Goal: Information Seeking & Learning: Understand process/instructions

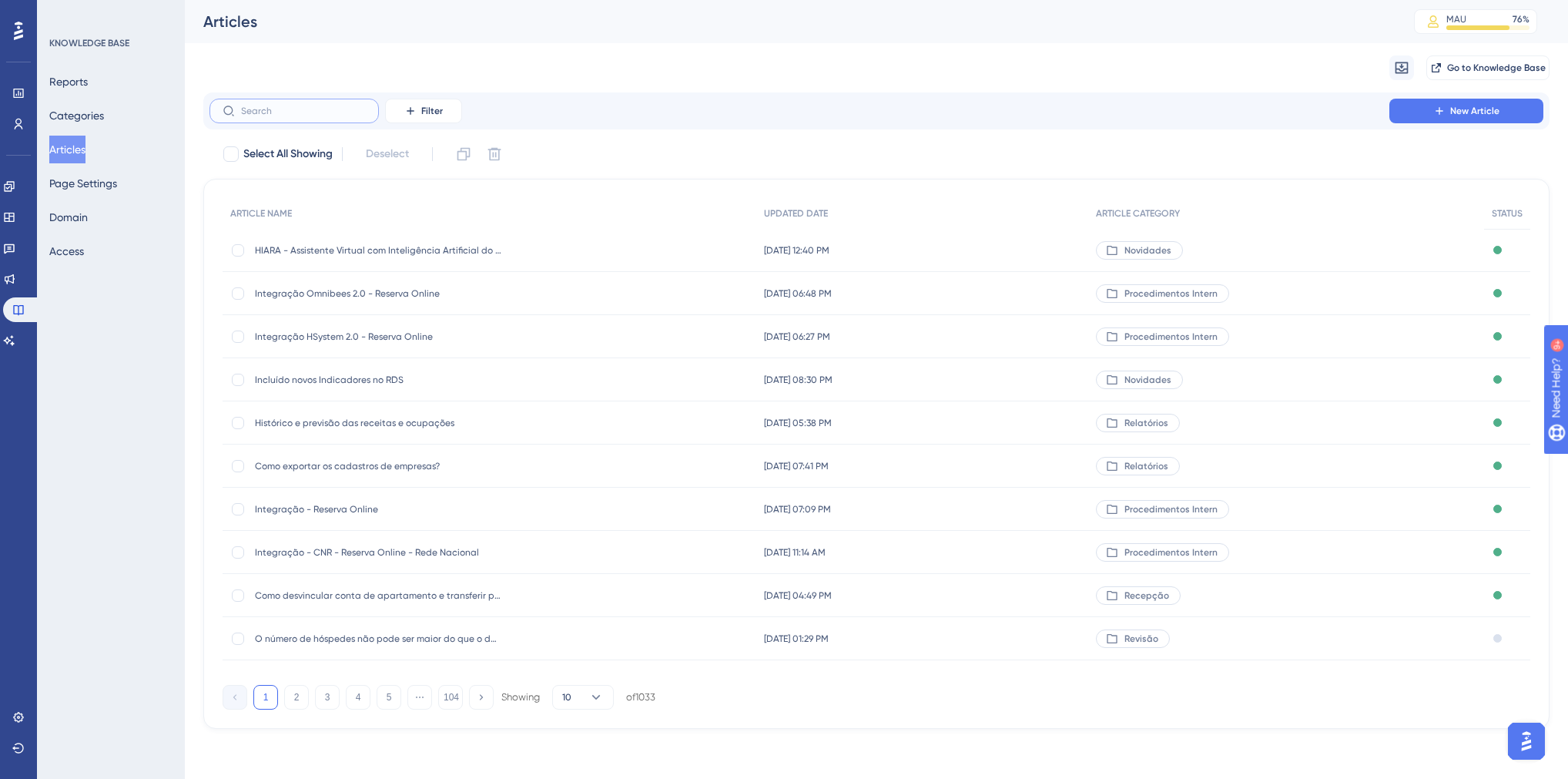
click at [282, 115] on input "text" at bounding box center [303, 111] width 125 height 11
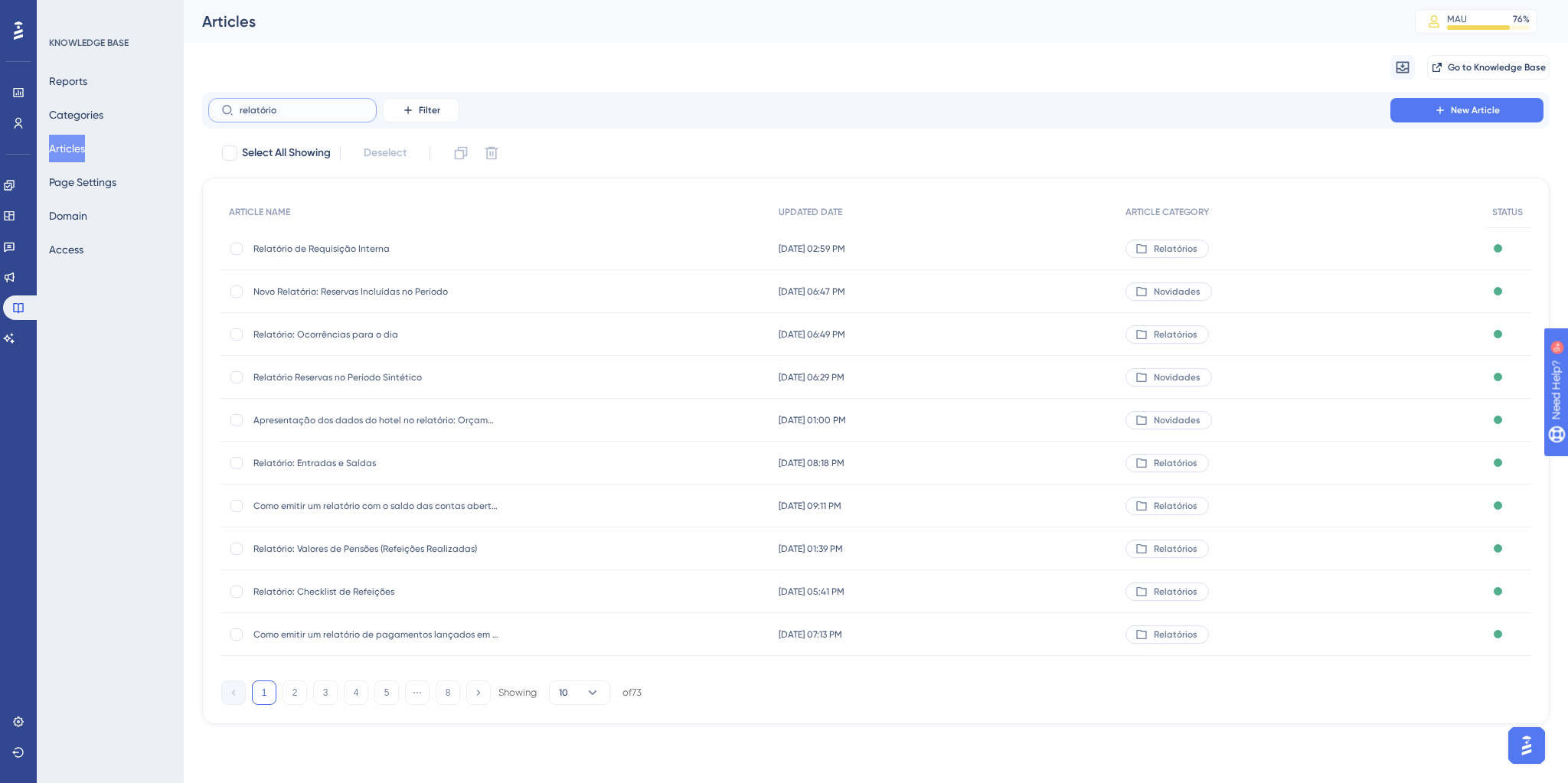
type input "relatório"
drag, startPoint x: 398, startPoint y: 294, endPoint x: 360, endPoint y: 295, distance: 38.0
click at [360, 295] on span "Novo Relatório: Reservas Incluídas no Período" at bounding box center [376, 291] width 245 height 13
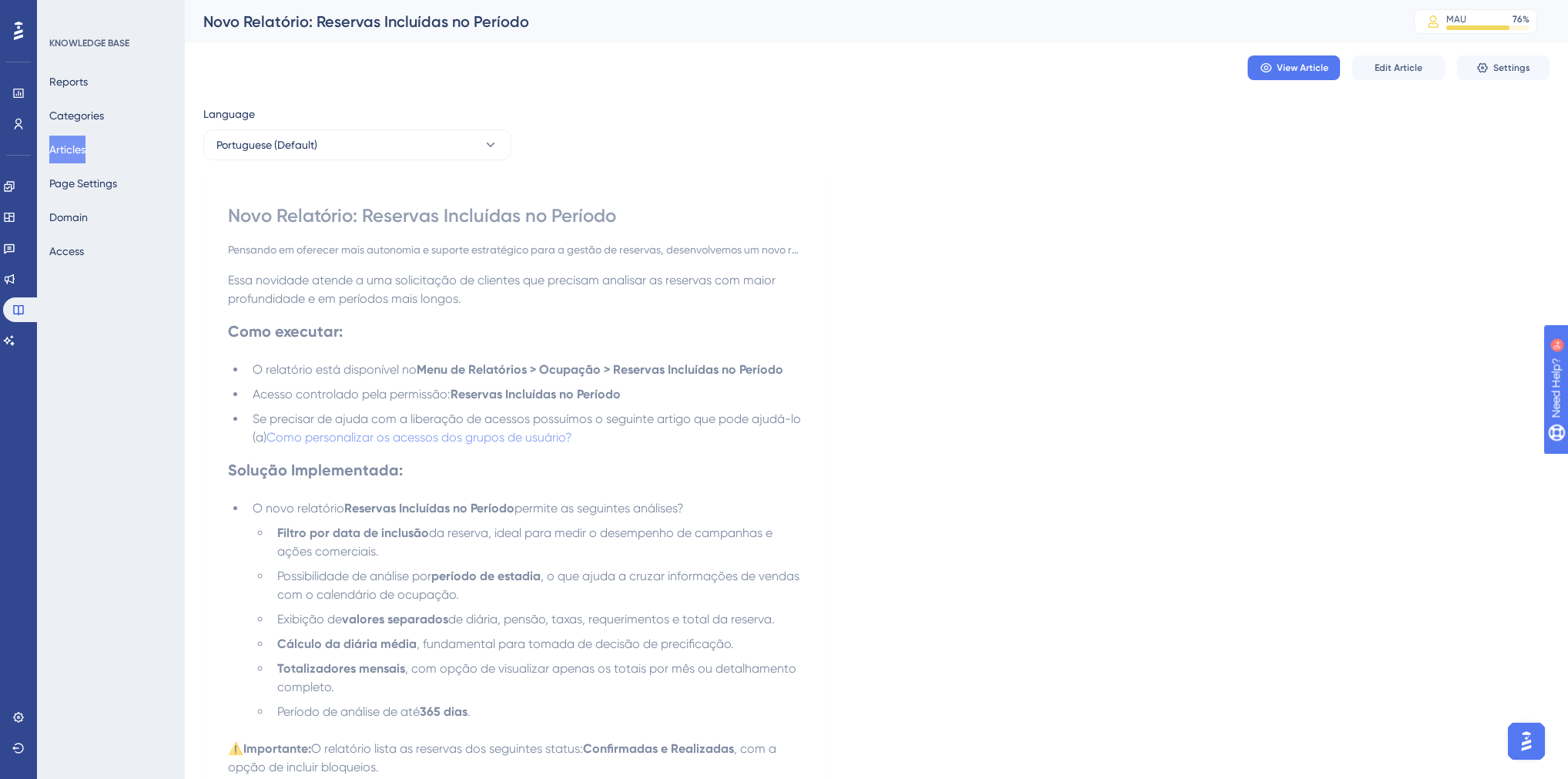
click at [86, 151] on button "Articles" at bounding box center [67, 149] width 36 height 28
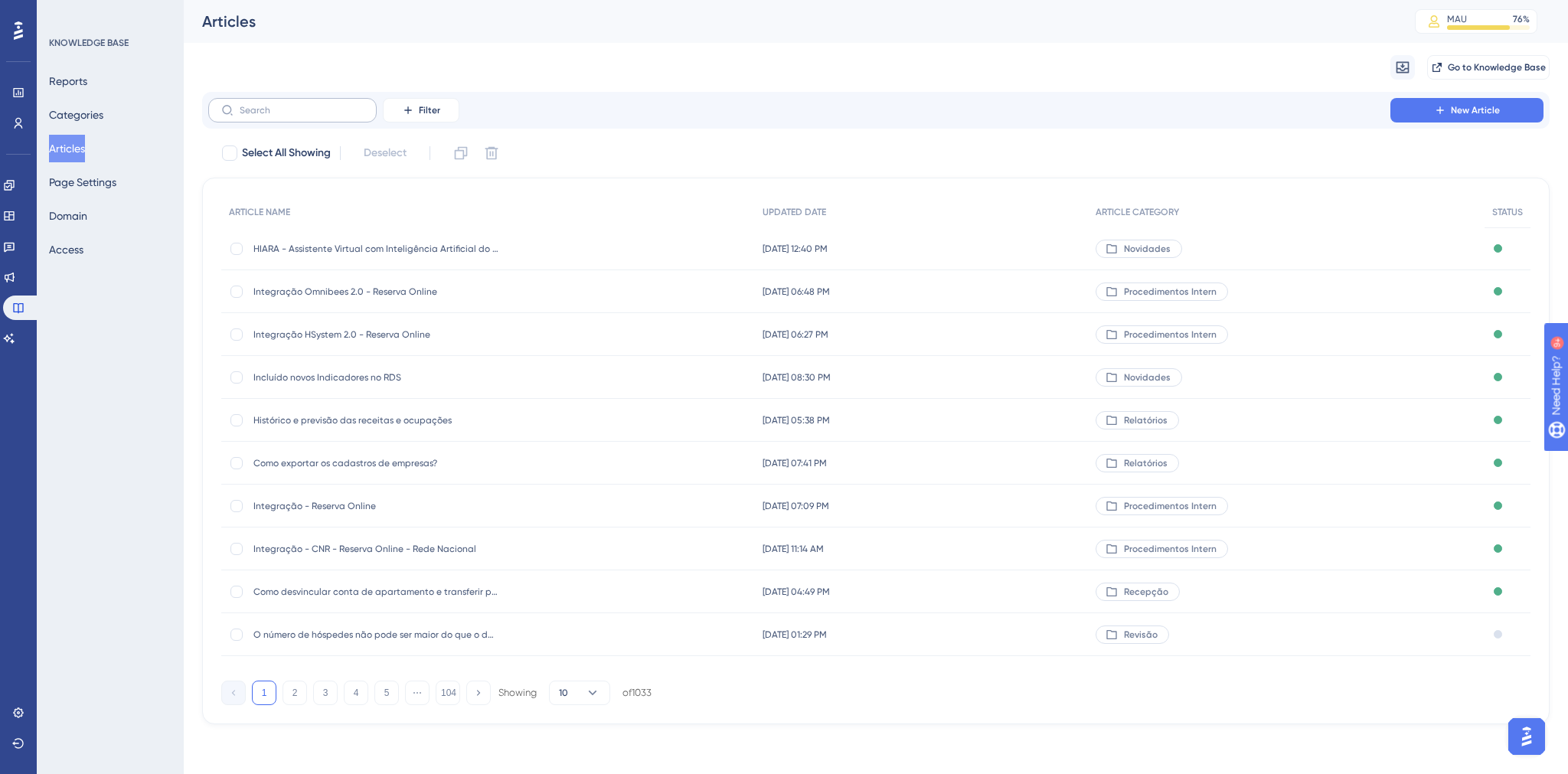
click at [234, 109] on label at bounding box center [292, 109] width 169 height 24
click at [240, 109] on input "text" at bounding box center [301, 110] width 124 height 11
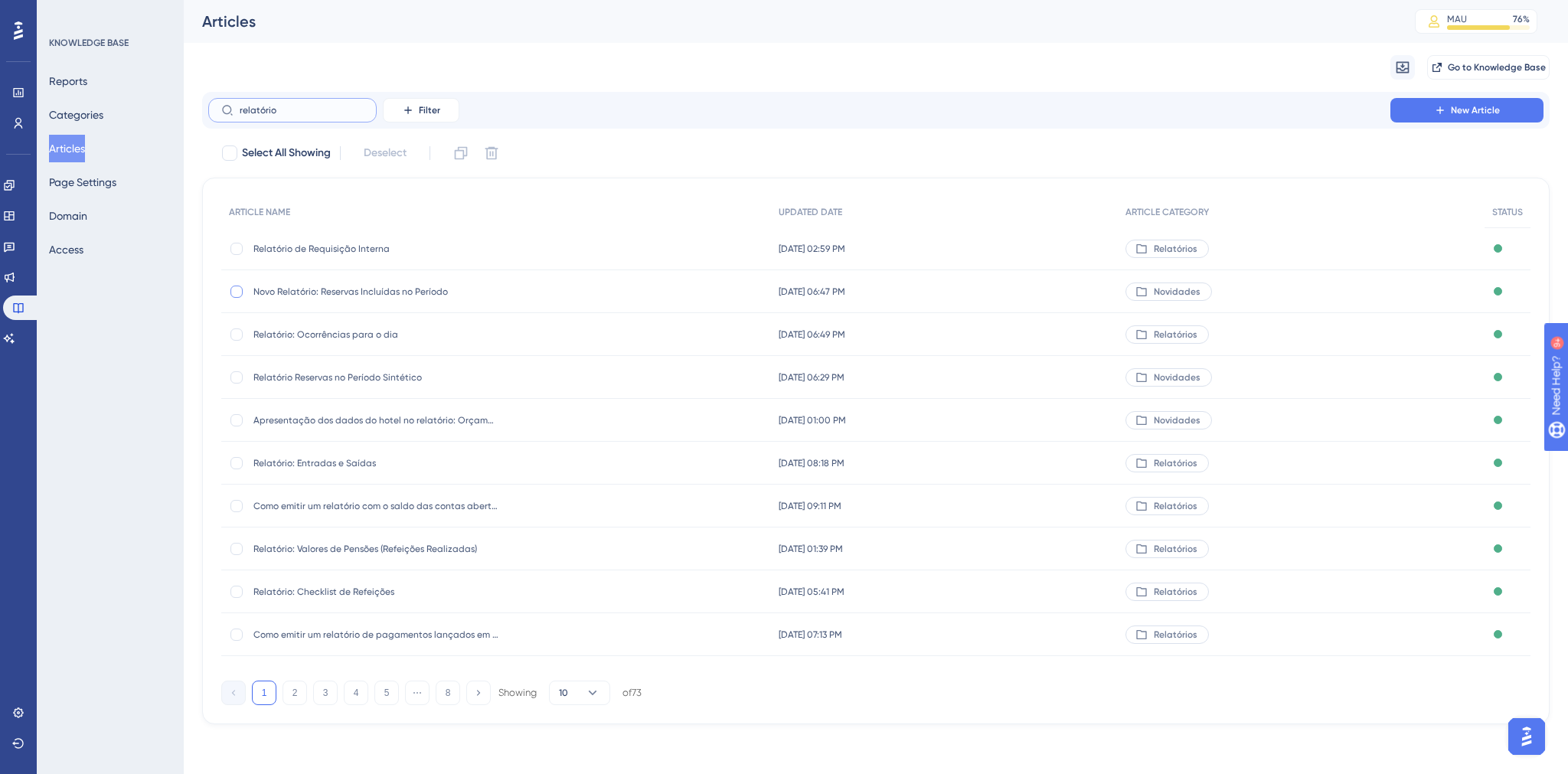
type input "relatório"
click at [233, 295] on div at bounding box center [236, 291] width 13 height 13
click at [468, 156] on icon at bounding box center [461, 153] width 15 height 15
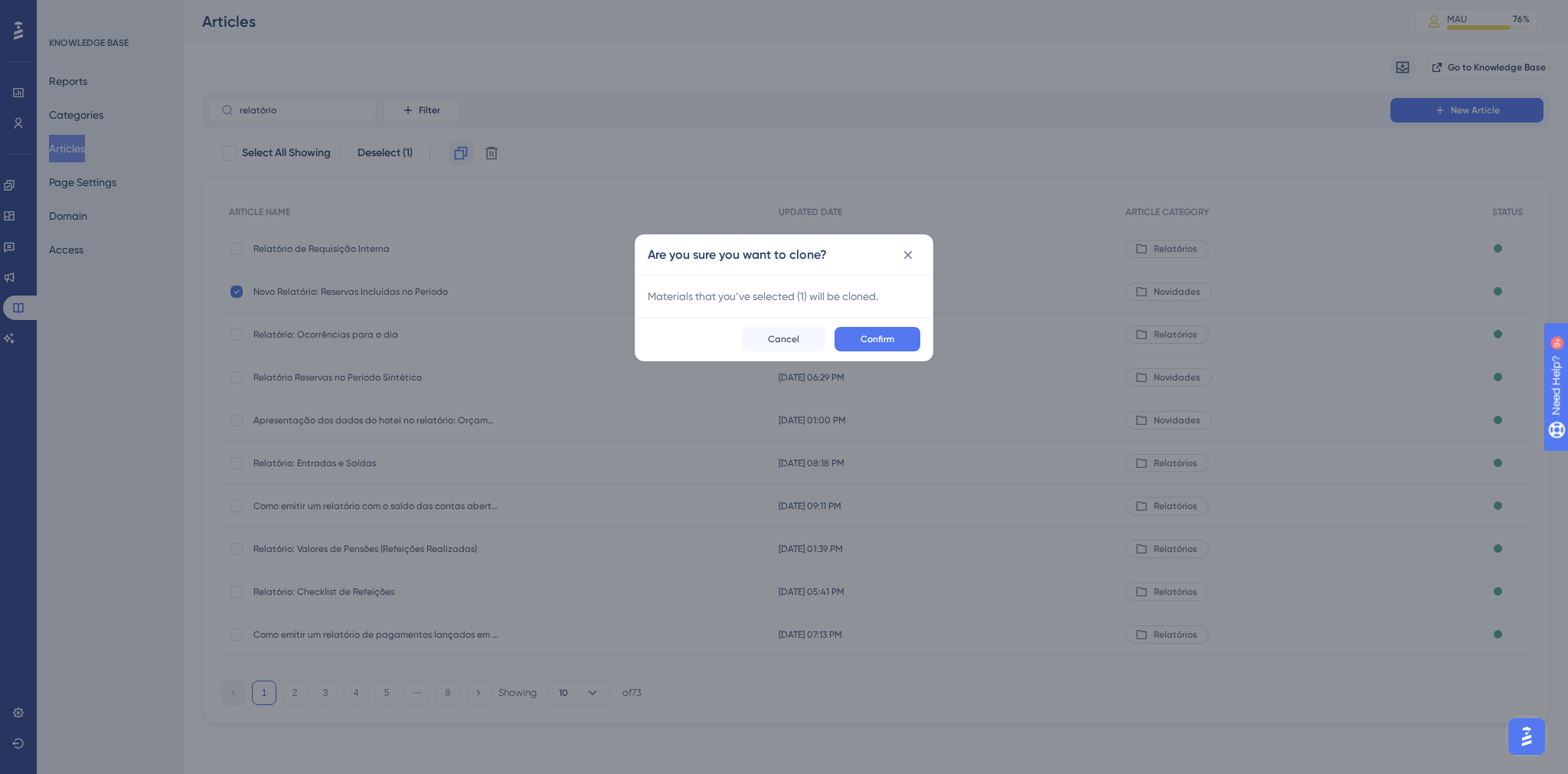
checkbox input "false"
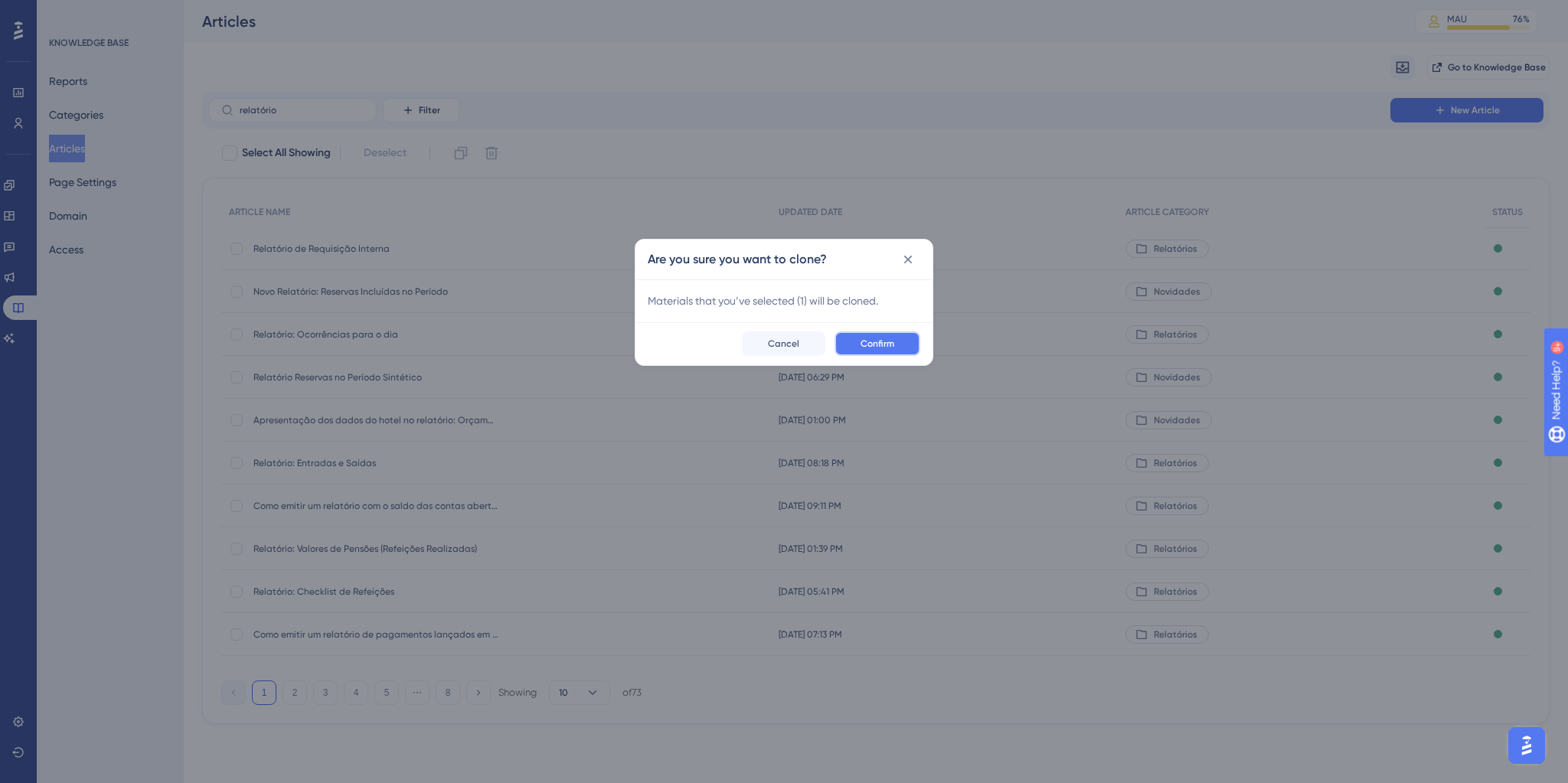
click at [882, 341] on span "Confirm" at bounding box center [878, 343] width 33 height 13
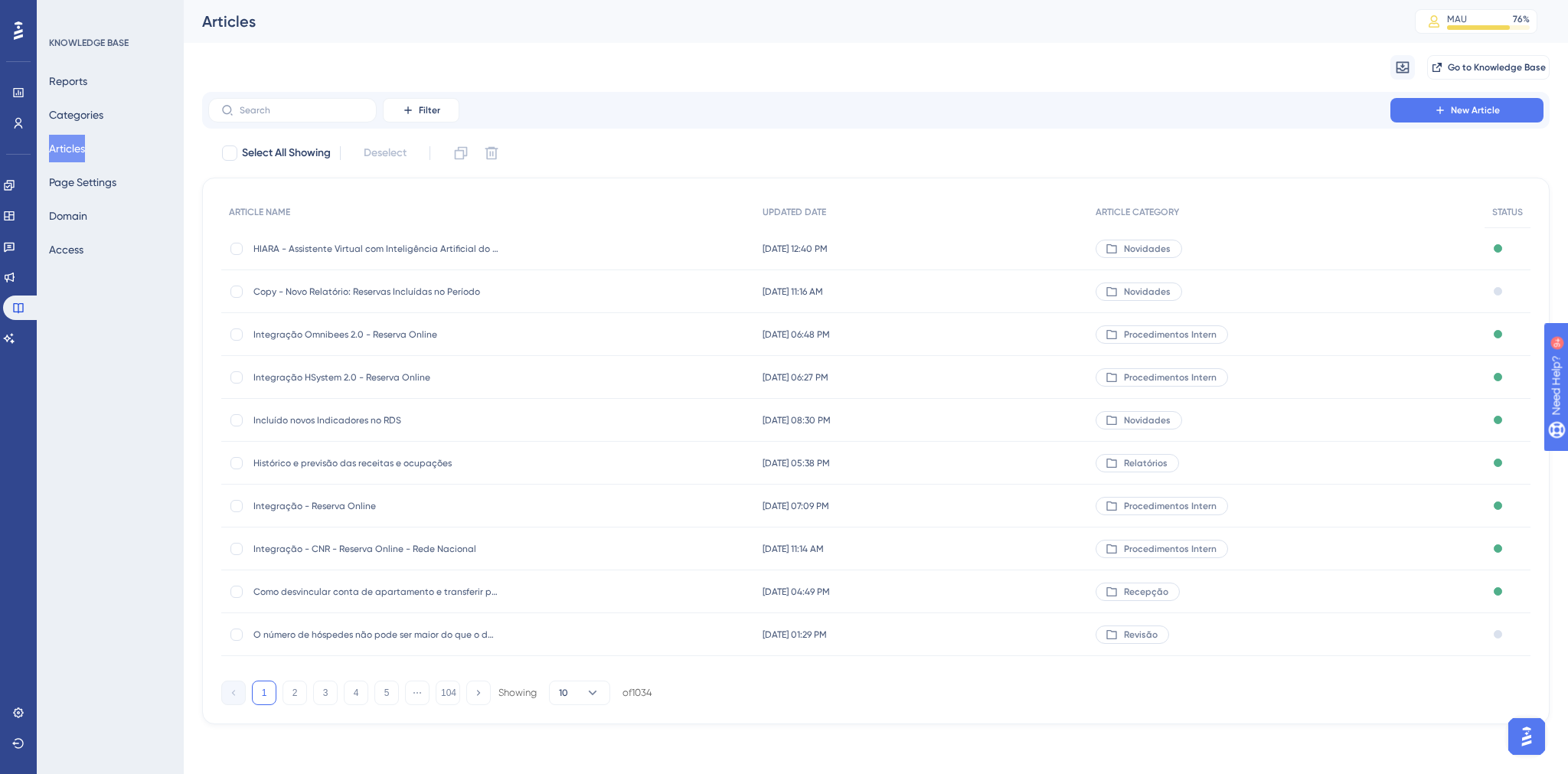
click at [317, 294] on span "Copy - Novo Relatório: Reservas Incluídas no Período" at bounding box center [376, 291] width 245 height 13
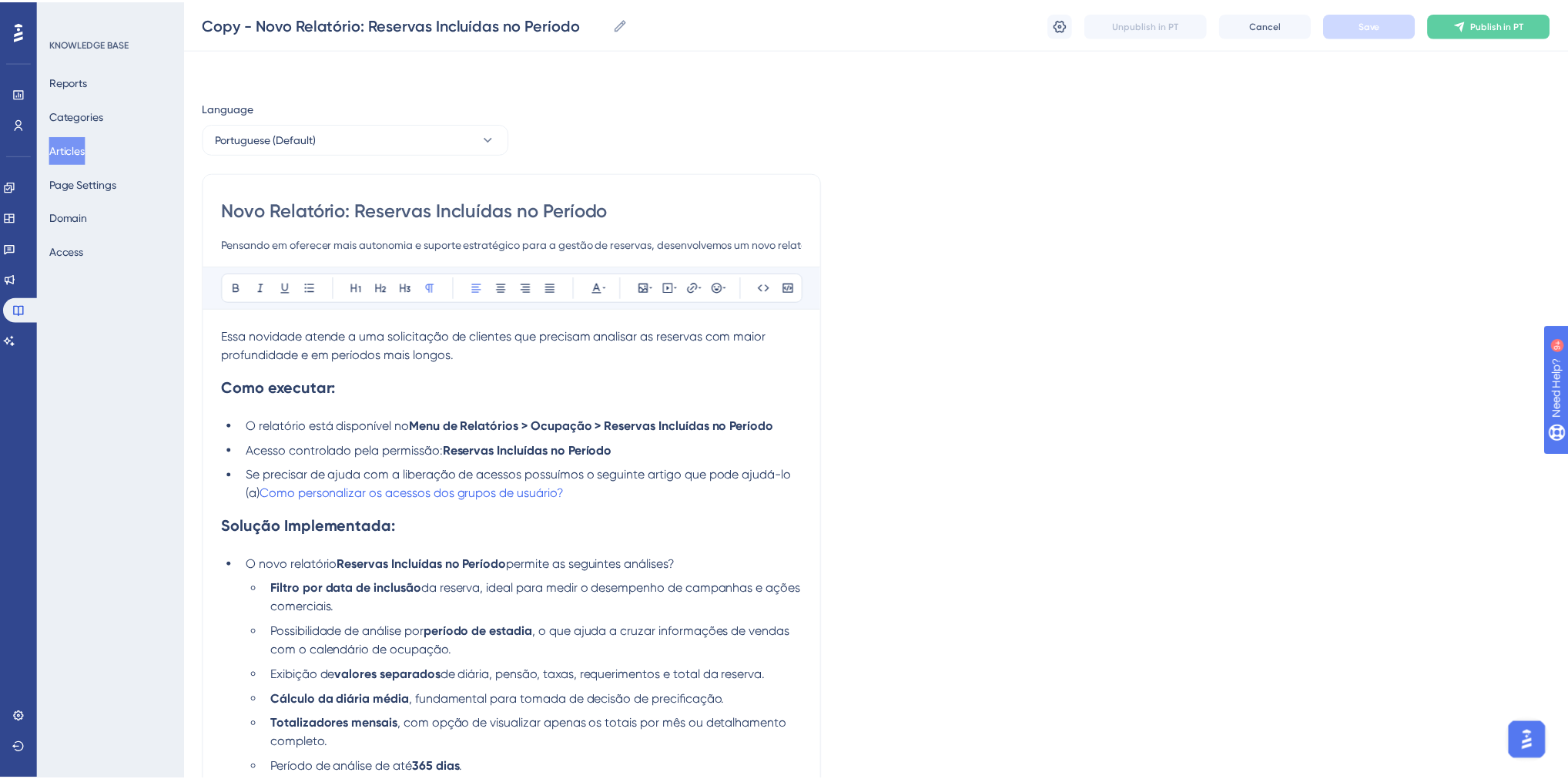
scroll to position [171, 0]
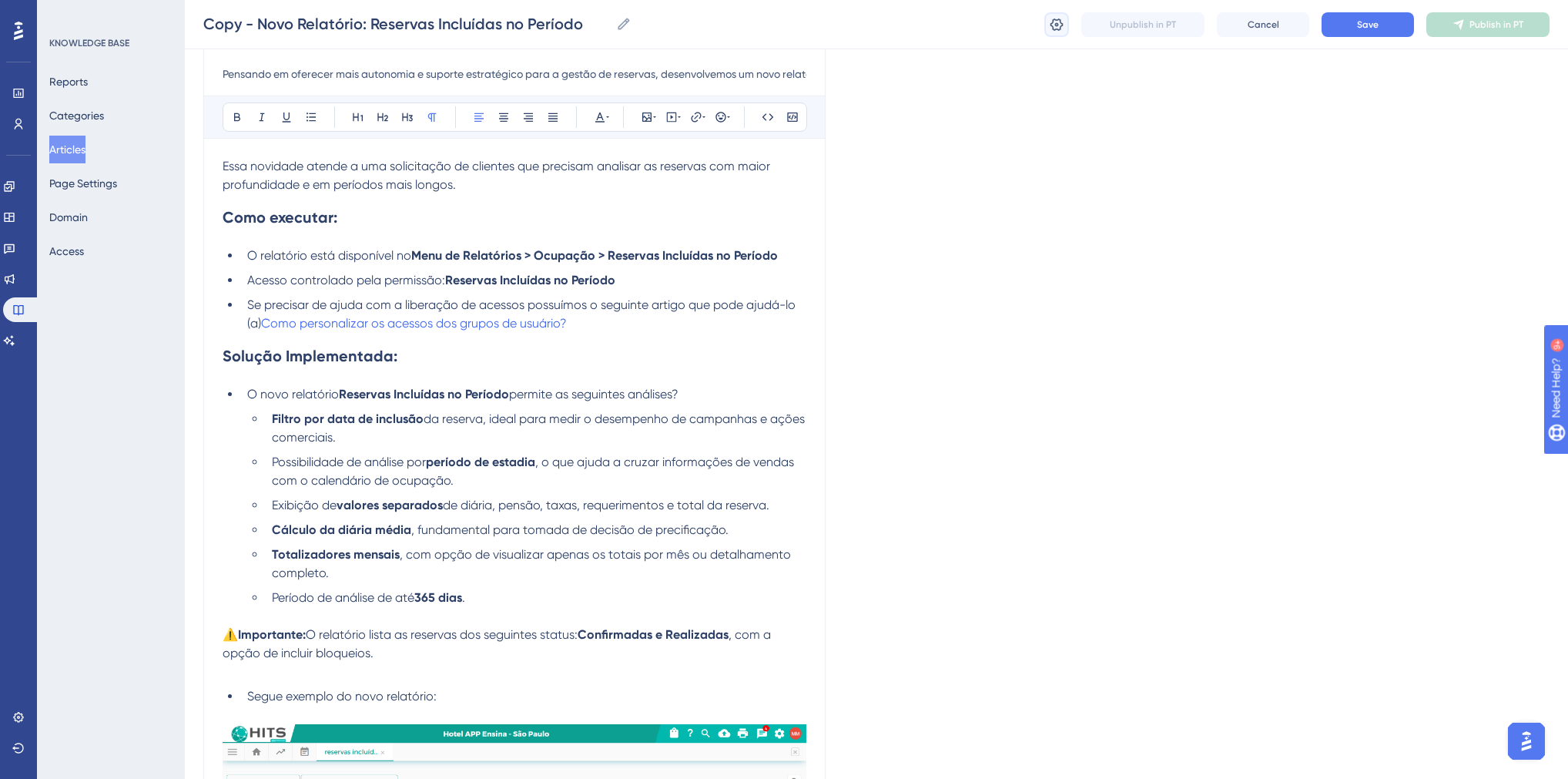
click at [1064, 26] on button at bounding box center [1056, 24] width 24 height 24
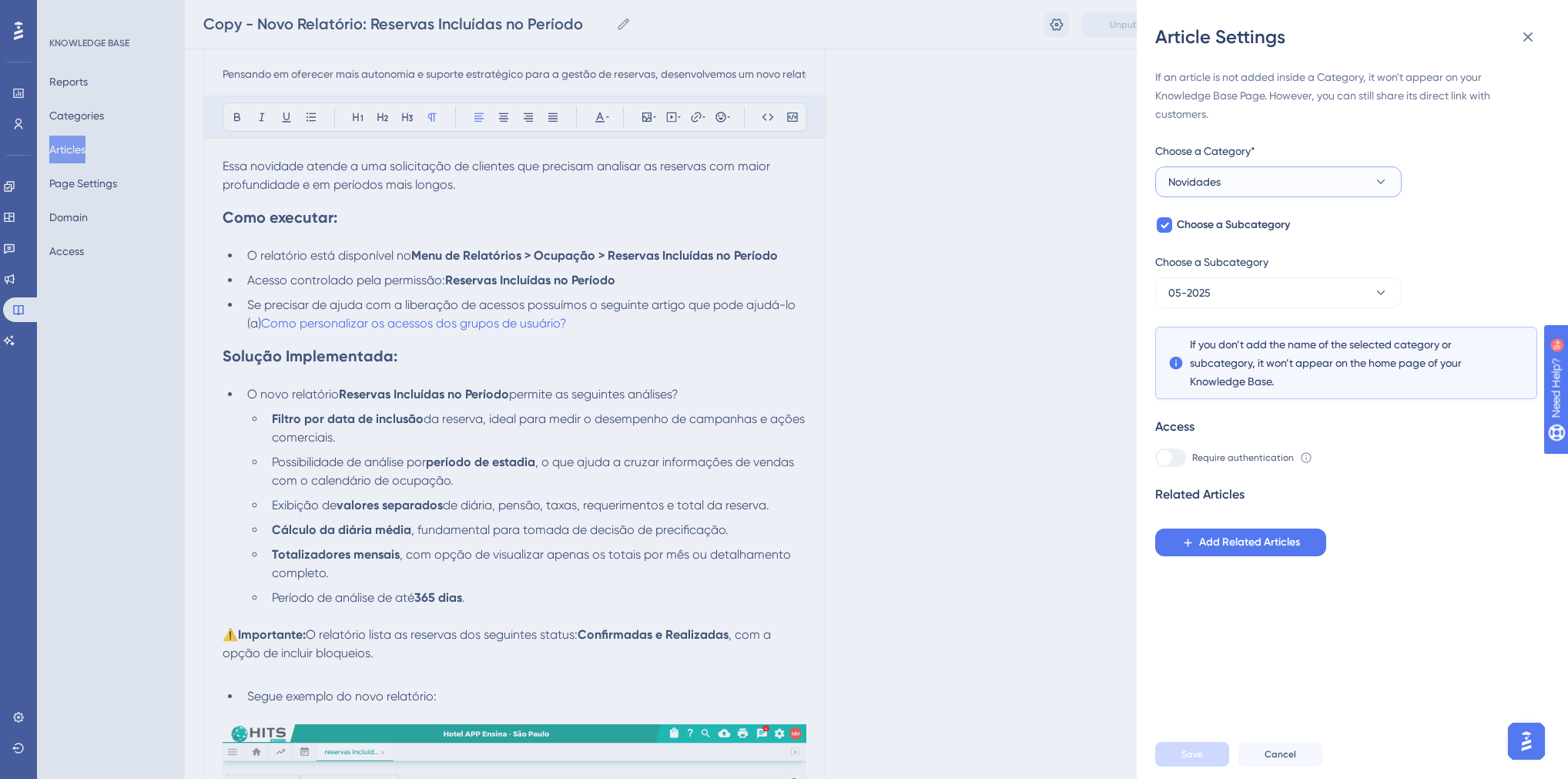
click at [1230, 188] on button "Novidades" at bounding box center [1277, 182] width 246 height 31
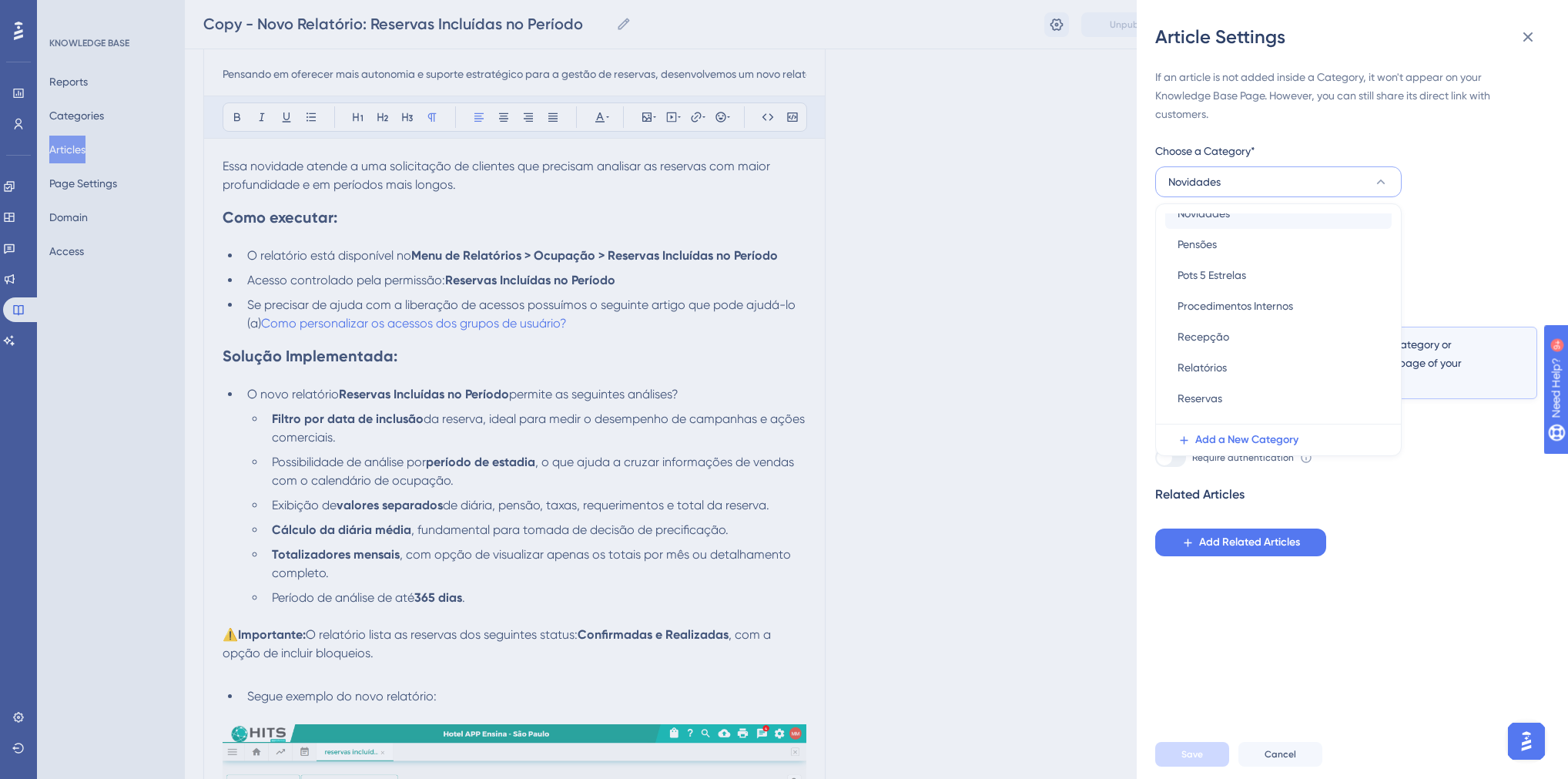
scroll to position [432, 0]
click at [1229, 411] on div "Revisão Revisão" at bounding box center [1278, 413] width 202 height 31
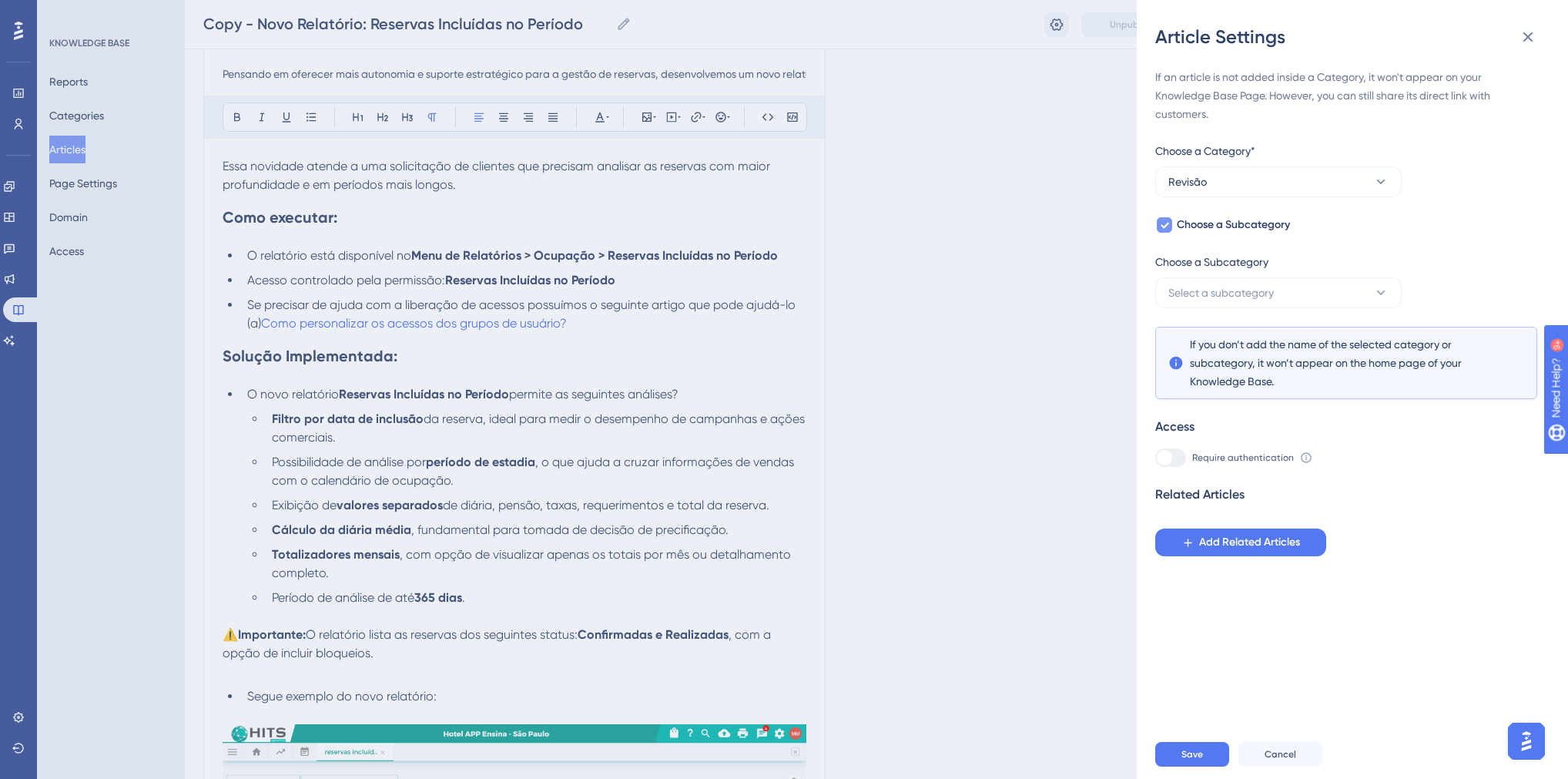
click at [1201, 224] on span "Choose a Subcategory" at bounding box center [1233, 225] width 113 height 18
checkbox input "false"
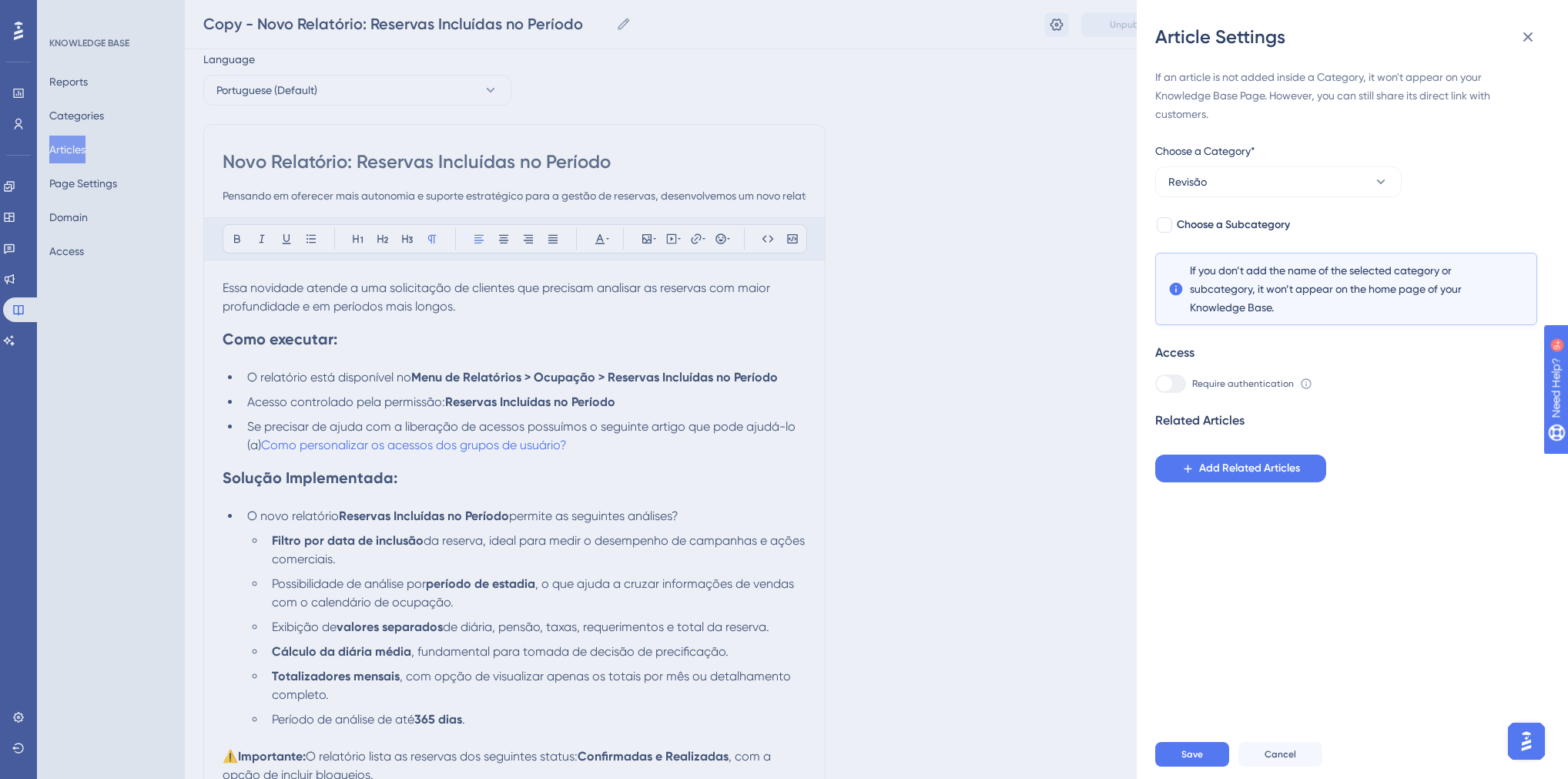
scroll to position [0, 0]
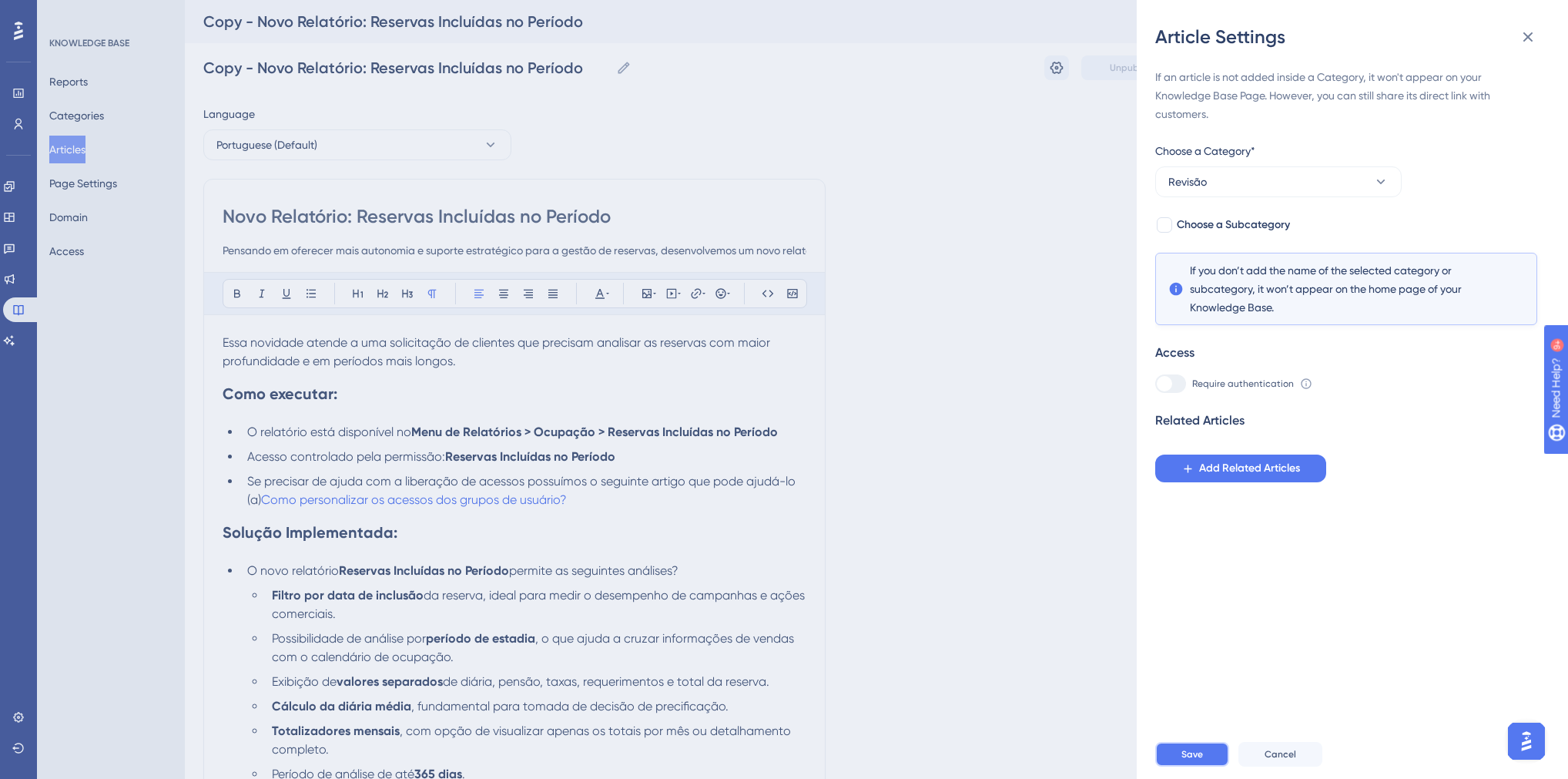
click at [1178, 766] on button "Save" at bounding box center [1192, 754] width 74 height 24
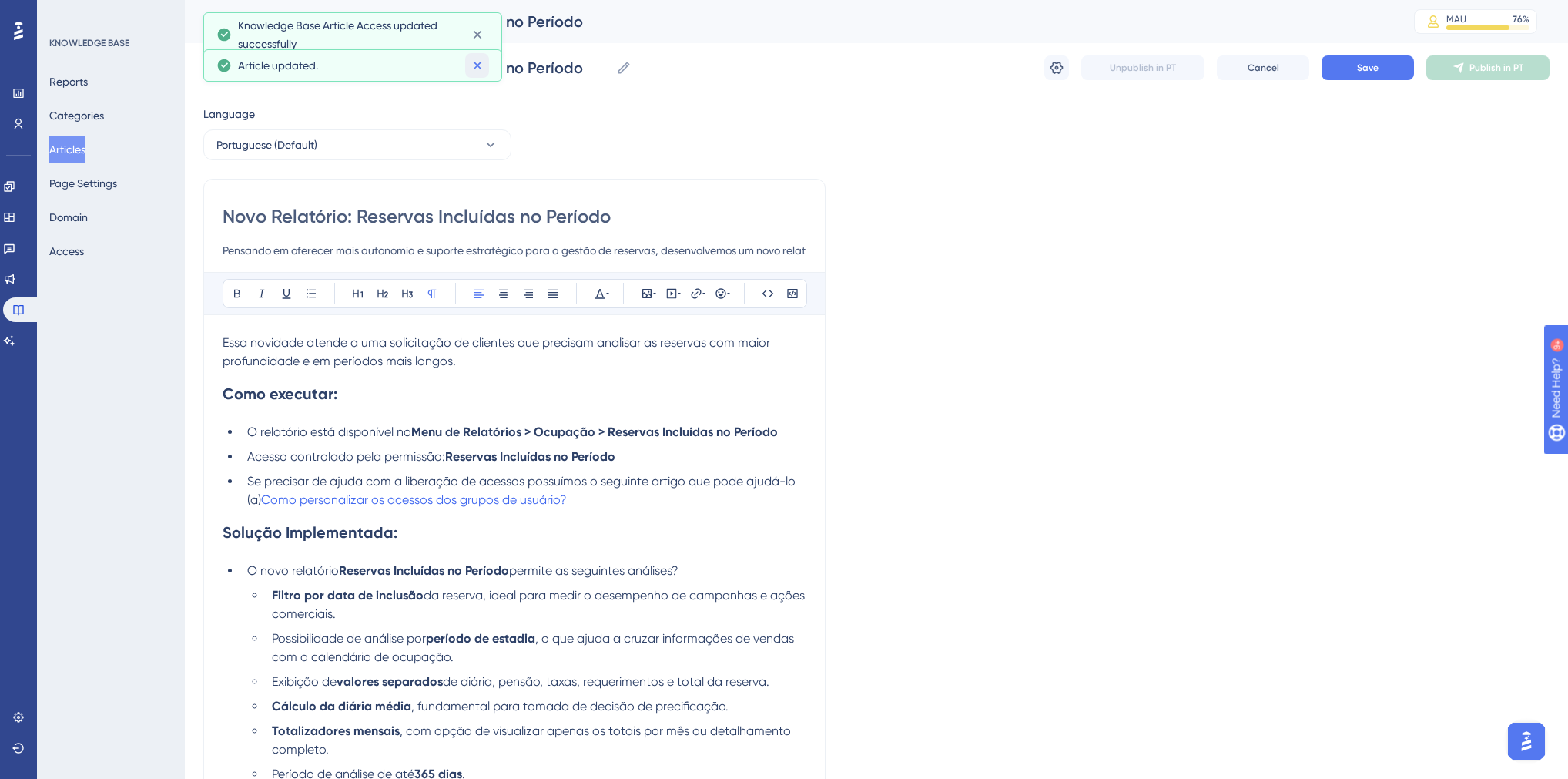
click at [478, 66] on icon at bounding box center [477, 66] width 8 height 8
click at [478, 37] on icon at bounding box center [477, 34] width 15 height 15
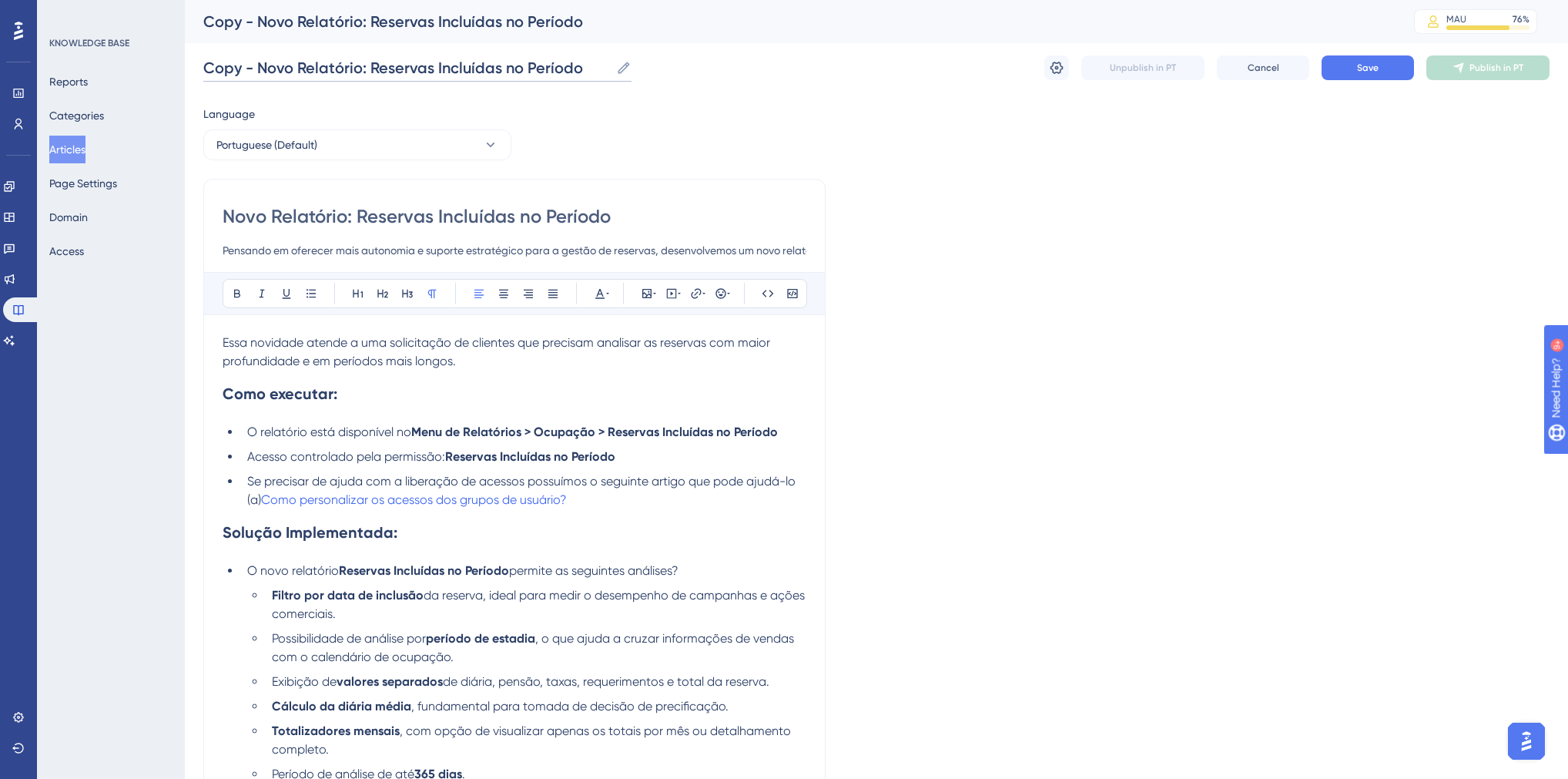
click at [271, 71] on input "Copy - Novo Relatório: Reservas Incluídas no Período" at bounding box center [406, 68] width 406 height 22
click at [218, 69] on input "Copy - Novo Relatório: Reservas Incluídas no Período" at bounding box center [406, 68] width 406 height 22
click at [247, 70] on input "Menu do HITS" at bounding box center [267, 68] width 128 height 22
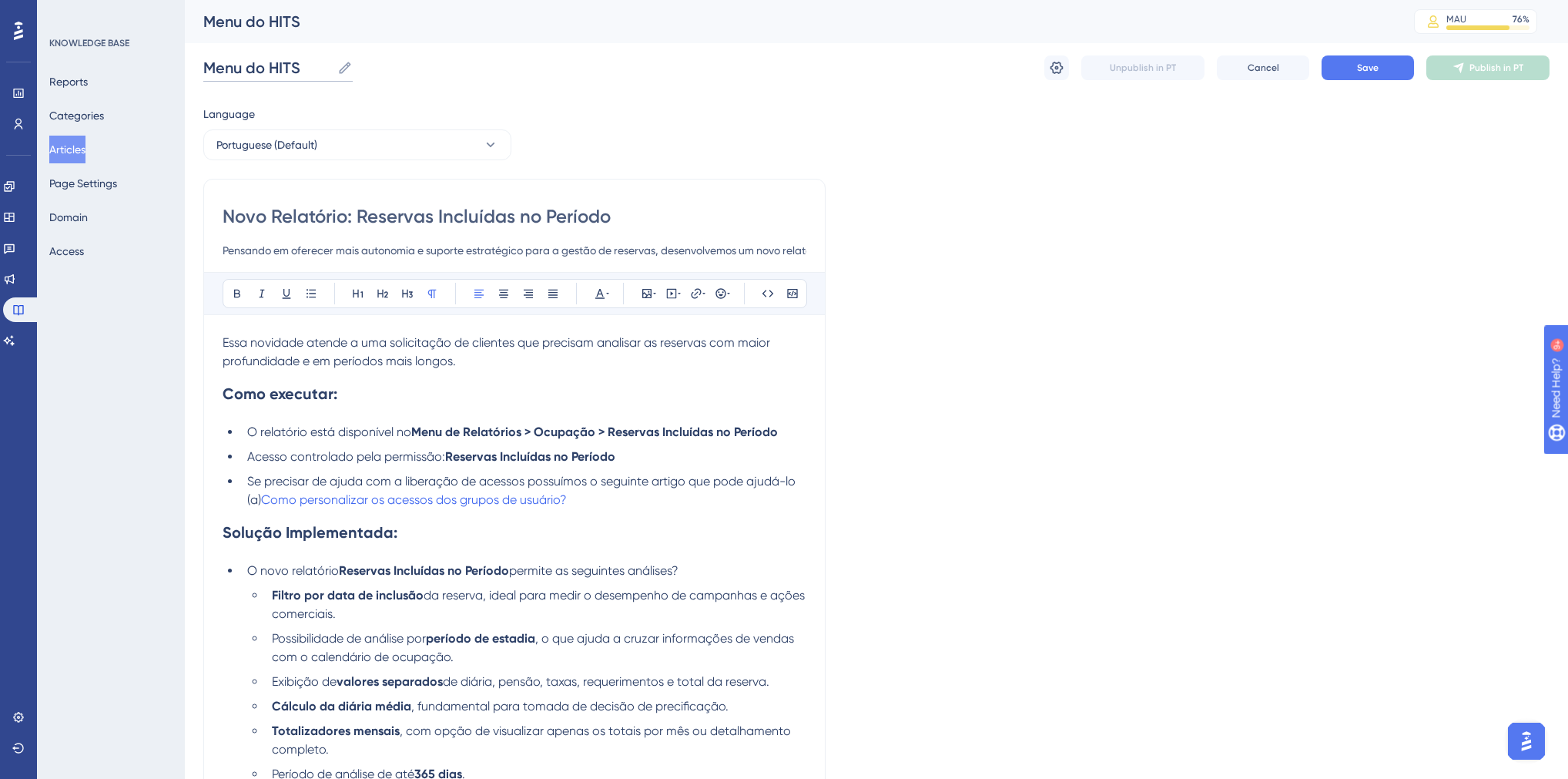
click at [247, 70] on input "Menu do HITS" at bounding box center [267, 68] width 128 height 22
type input "Menu do HITS"
click at [349, 222] on input "Novo Relatório: Reservas Incluídas no Período" at bounding box center [514, 216] width 584 height 24
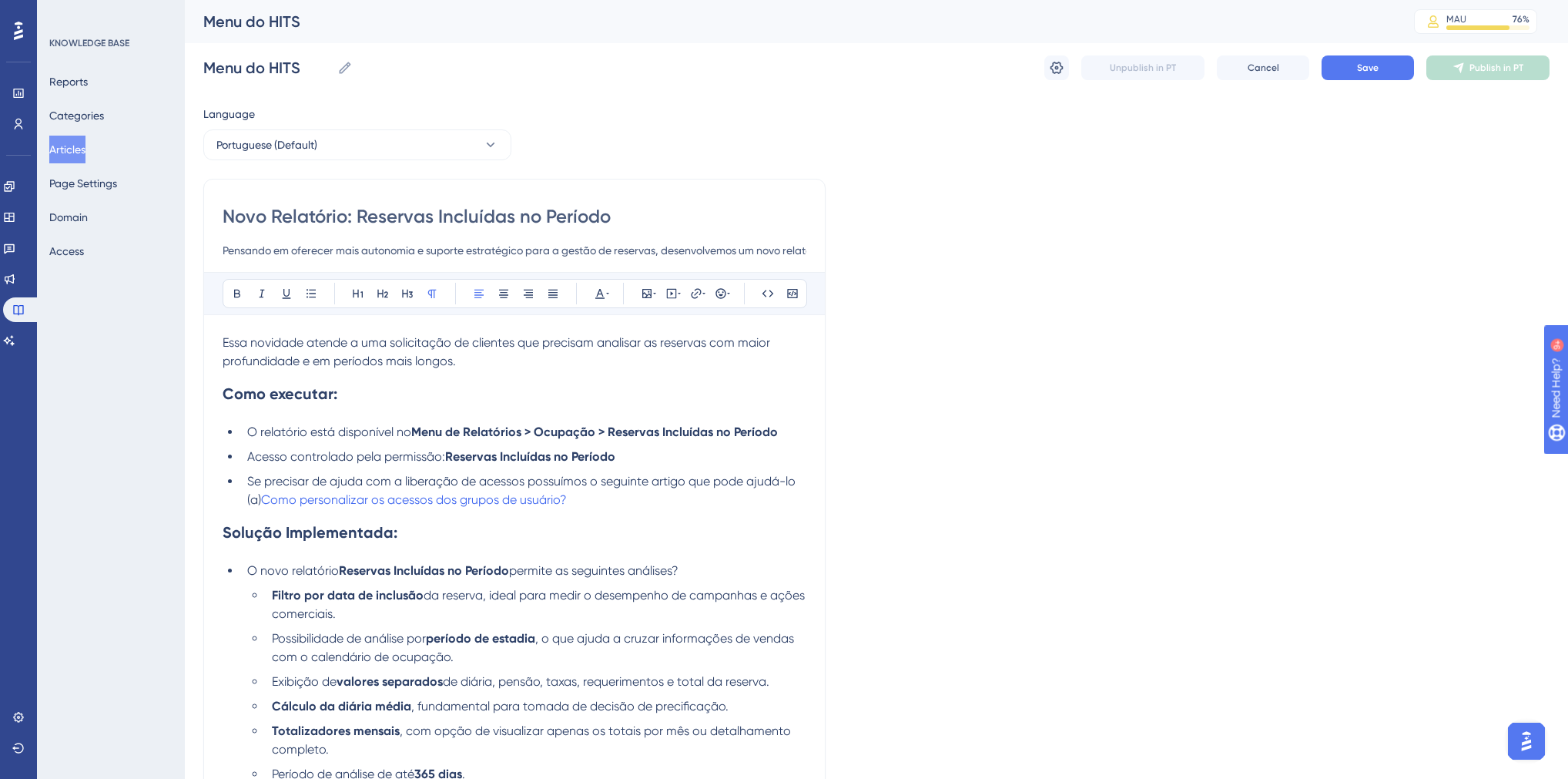
click at [349, 222] on input "Novo Relatório: Reservas Incluídas no Período" at bounding box center [514, 216] width 584 height 24
paste input "Menu do HITS"
type input "Menu do HITS"
click at [225, 252] on input "Pensando em oferecer mais autonomia e suporte estratégico para a gestão de rese…" at bounding box center [514, 250] width 584 height 18
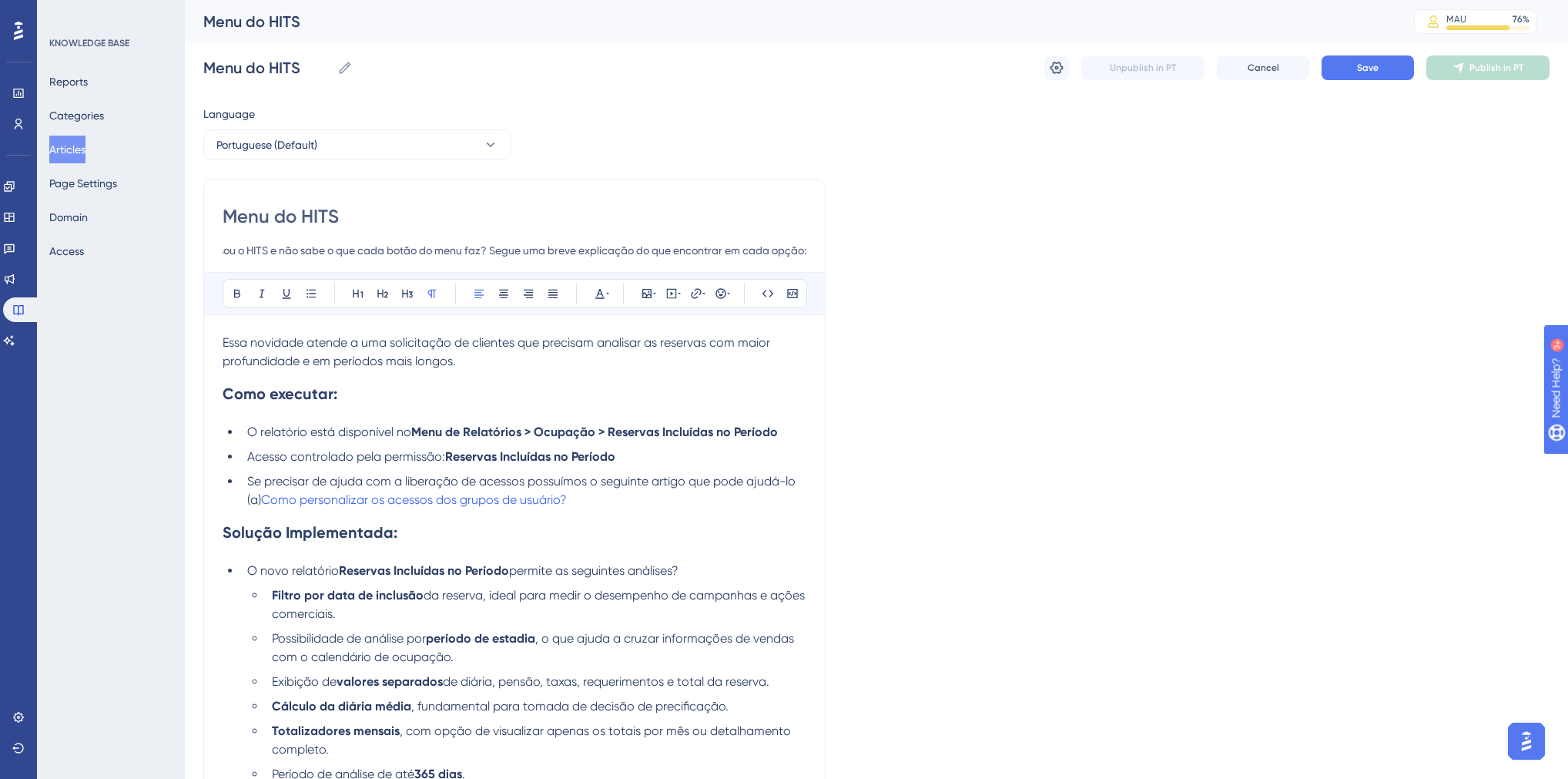
type input "Acessou o HITS e não sabe o que cada botão do menu faz? Segue uma breve explica…"
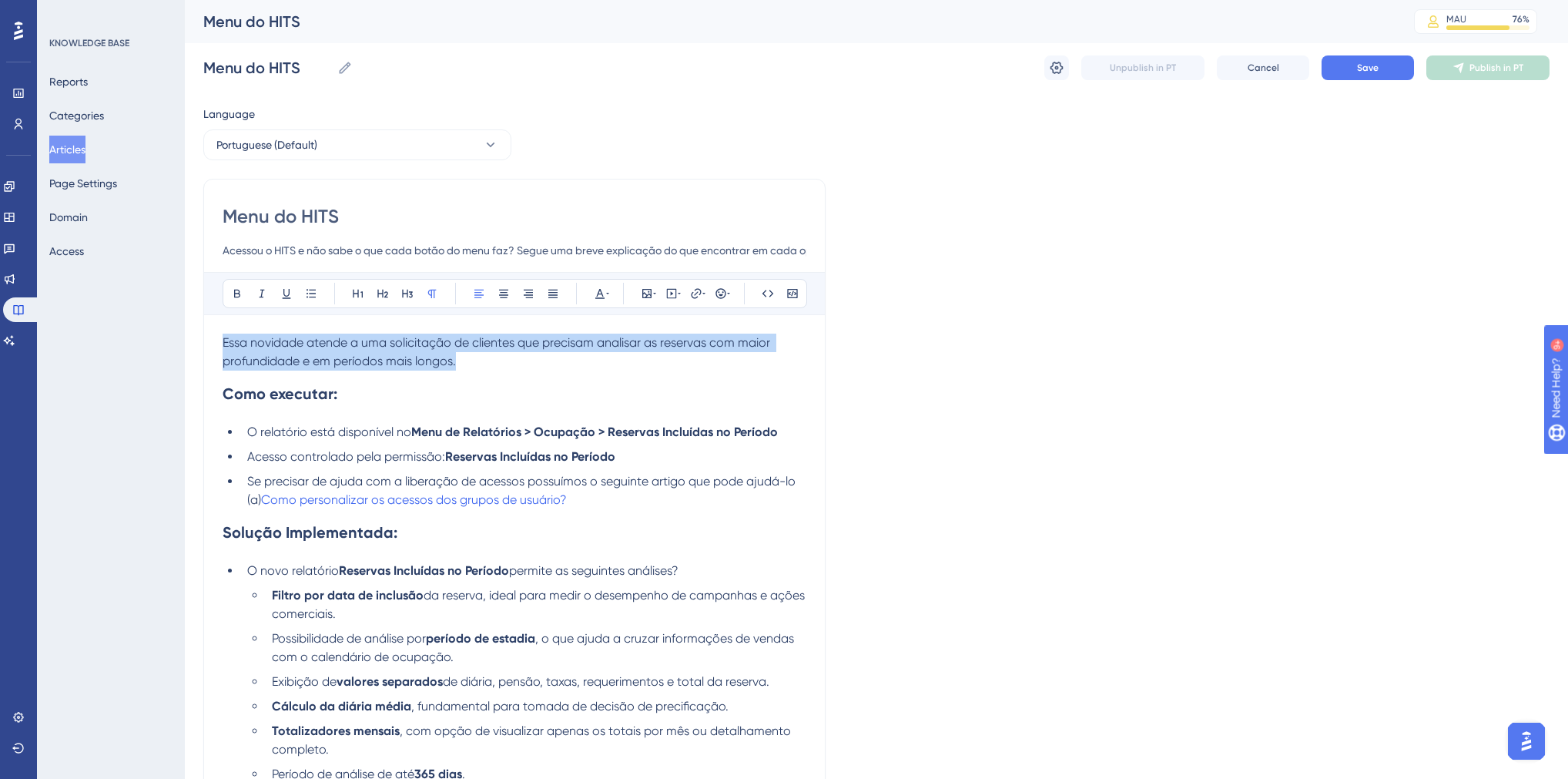
drag, startPoint x: 450, startPoint y: 366, endPoint x: 218, endPoint y: 347, distance: 232.8
click at [218, 347] on div "Menu do HITS Acessou o HITS e não sabe o que cada botão do menu faz? Segue uma …" at bounding box center [514, 661] width 622 height 965
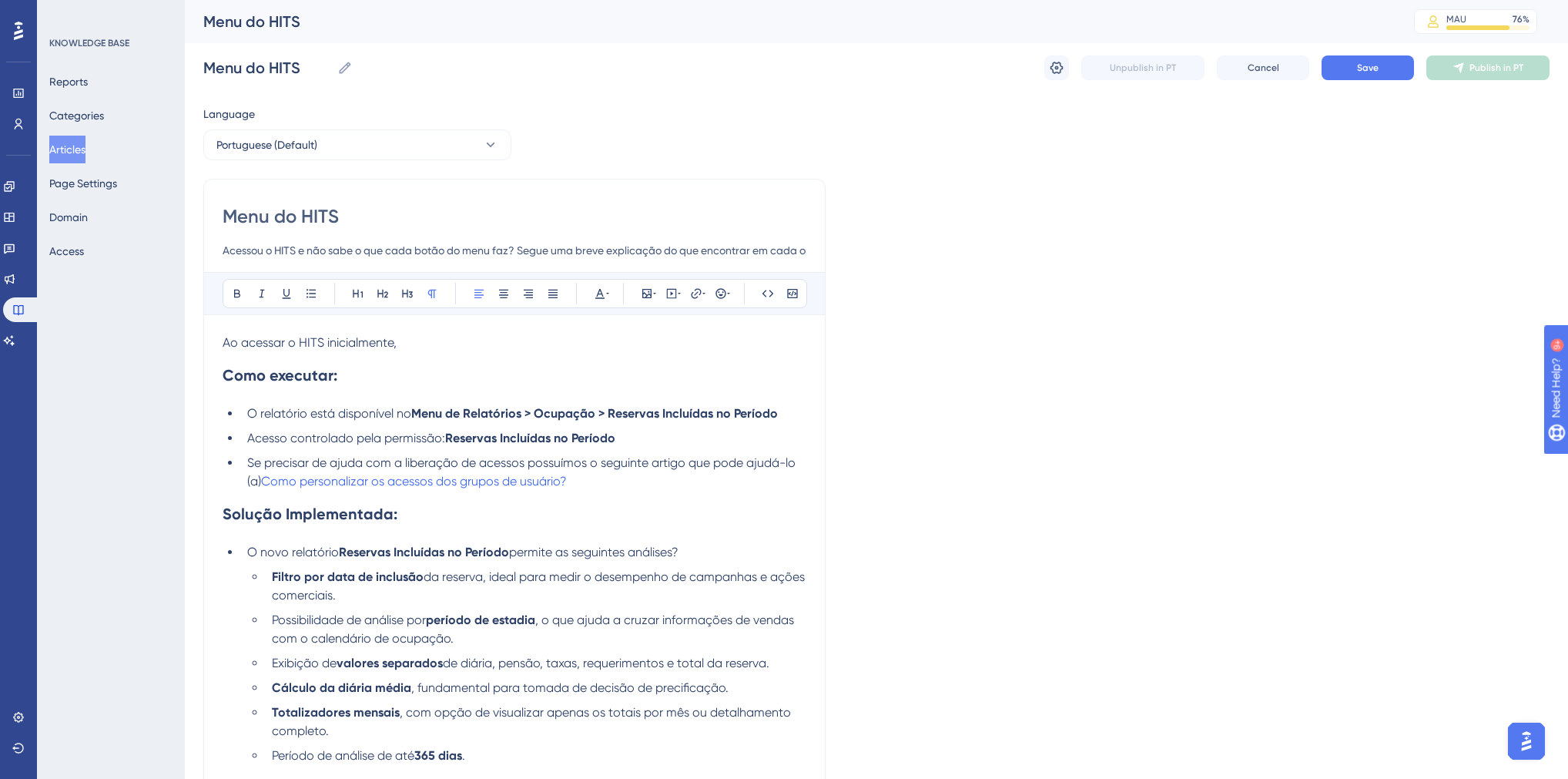
click at [37, 374] on div "KNOWLEDGE BASE Reports Categories Articles Page Settings Domain Access" at bounding box center [111, 389] width 148 height 779
drag, startPoint x: 223, startPoint y: 376, endPoint x: 311, endPoint y: 376, distance: 88.0
click at [311, 376] on strong "Como executar:" at bounding box center [280, 376] width 115 height 18
click at [223, 376] on strong "Como executar:" at bounding box center [280, 376] width 115 height 18
drag, startPoint x: 579, startPoint y: 480, endPoint x: 250, endPoint y: 415, distance: 335.4
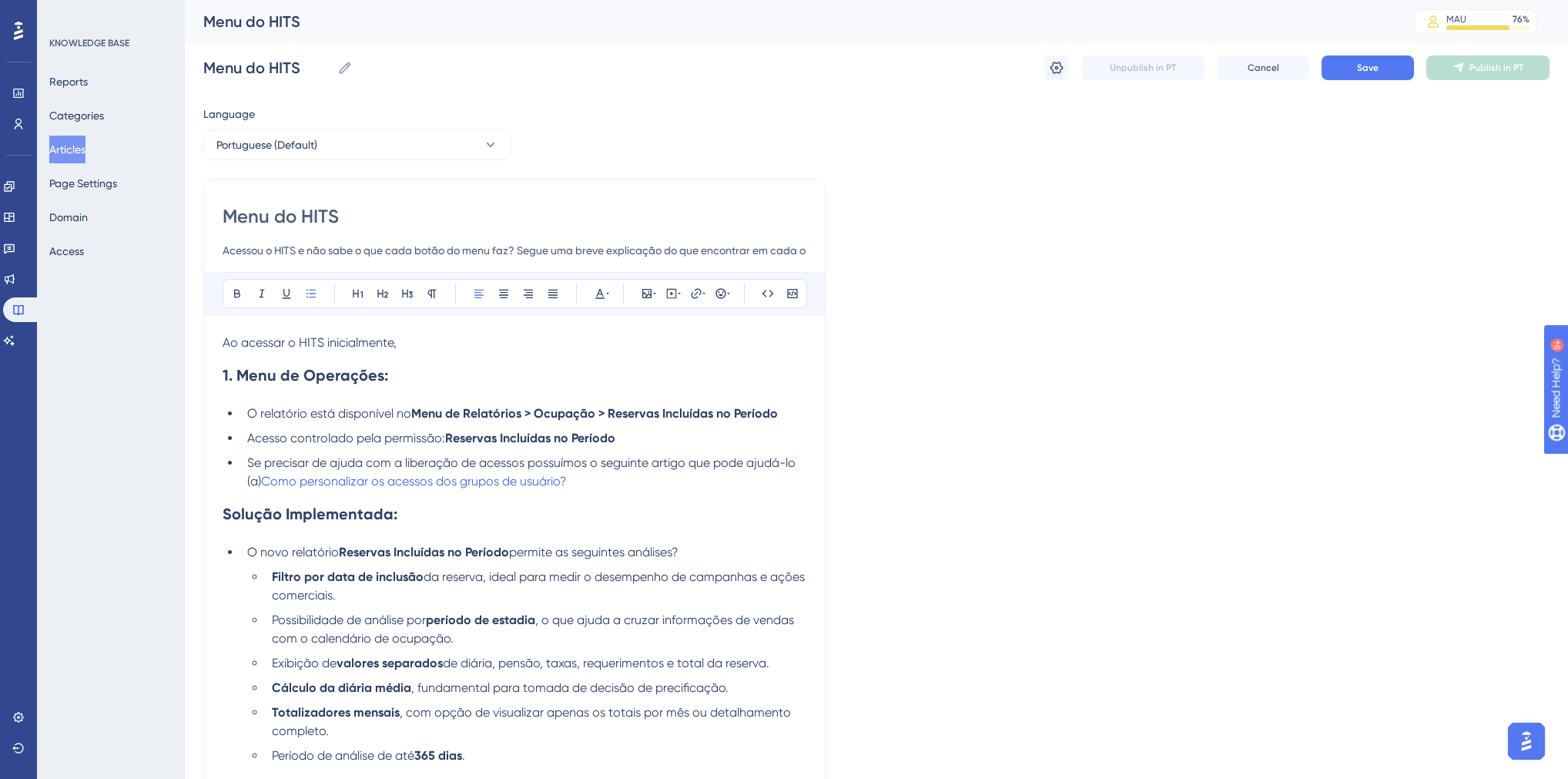
click at [250, 415] on ul "O relatório está disponível no Menu de Relatórios > Ocupação > Reservas Incluíd…" at bounding box center [514, 447] width 584 height 87
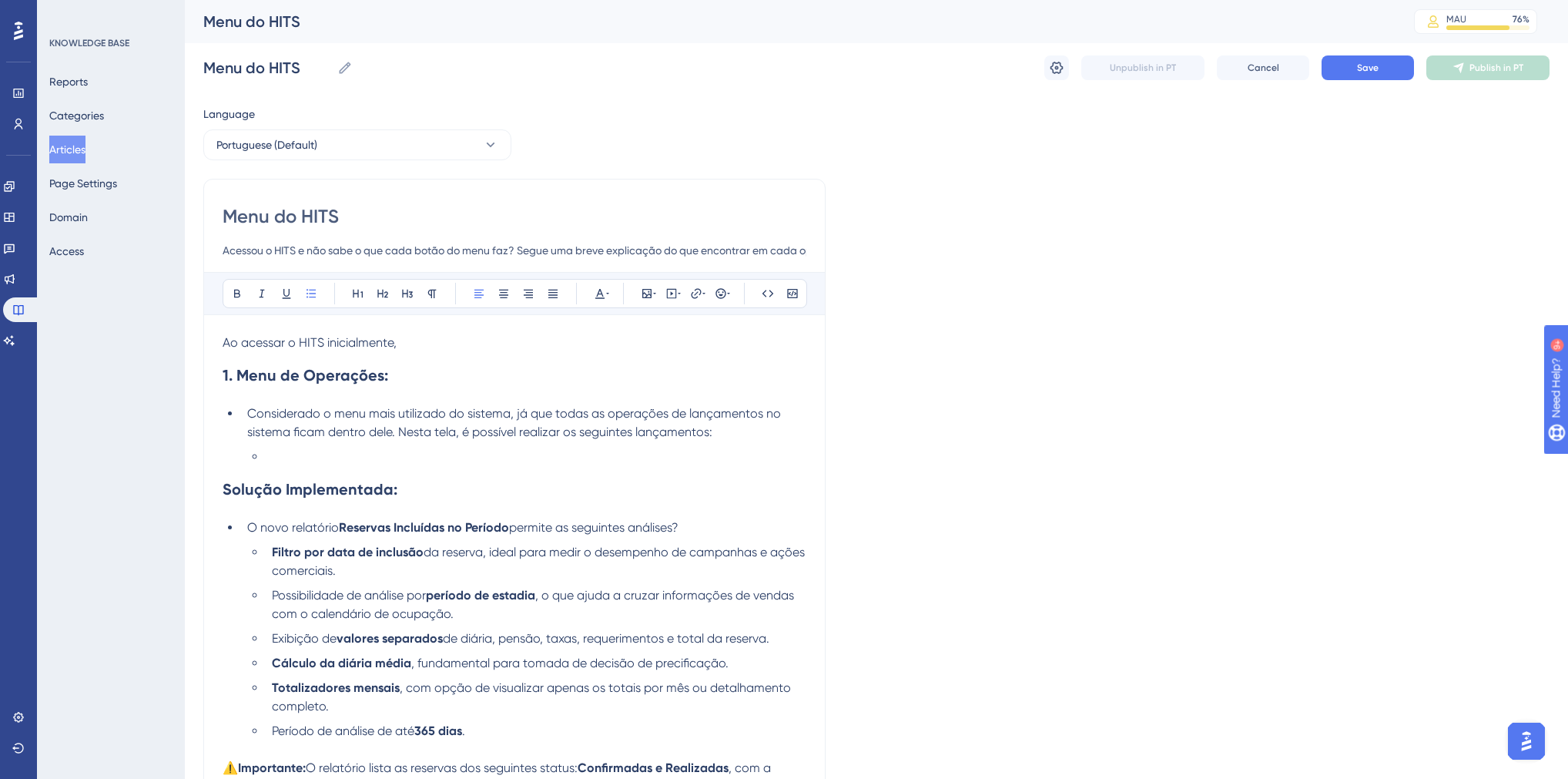
click at [521, 432] on span "Considerado o menu mais utilizado do sistema, já que todas as operações de lanç…" at bounding box center [515, 422] width 537 height 33
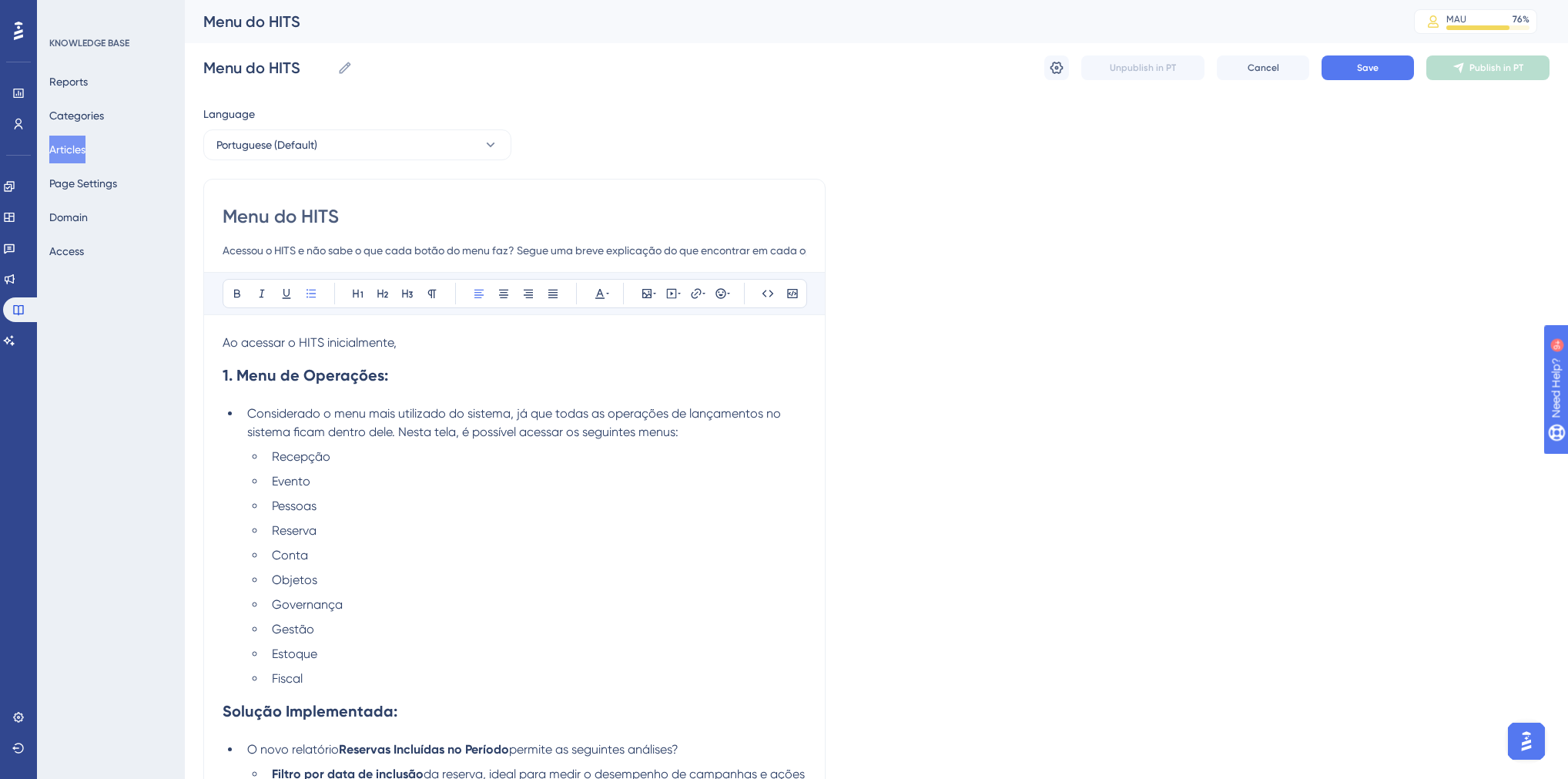
click at [344, 457] on li "Recepção" at bounding box center [536, 457] width 541 height 18
click at [349, 454] on li "Recepção" at bounding box center [536, 457] width 541 height 18
click at [338, 488] on li "Evento:" at bounding box center [536, 482] width 541 height 18
click at [366, 512] on li "Pessoas" at bounding box center [536, 506] width 541 height 18
drag, startPoint x: 338, startPoint y: 482, endPoint x: 317, endPoint y: 483, distance: 21.0
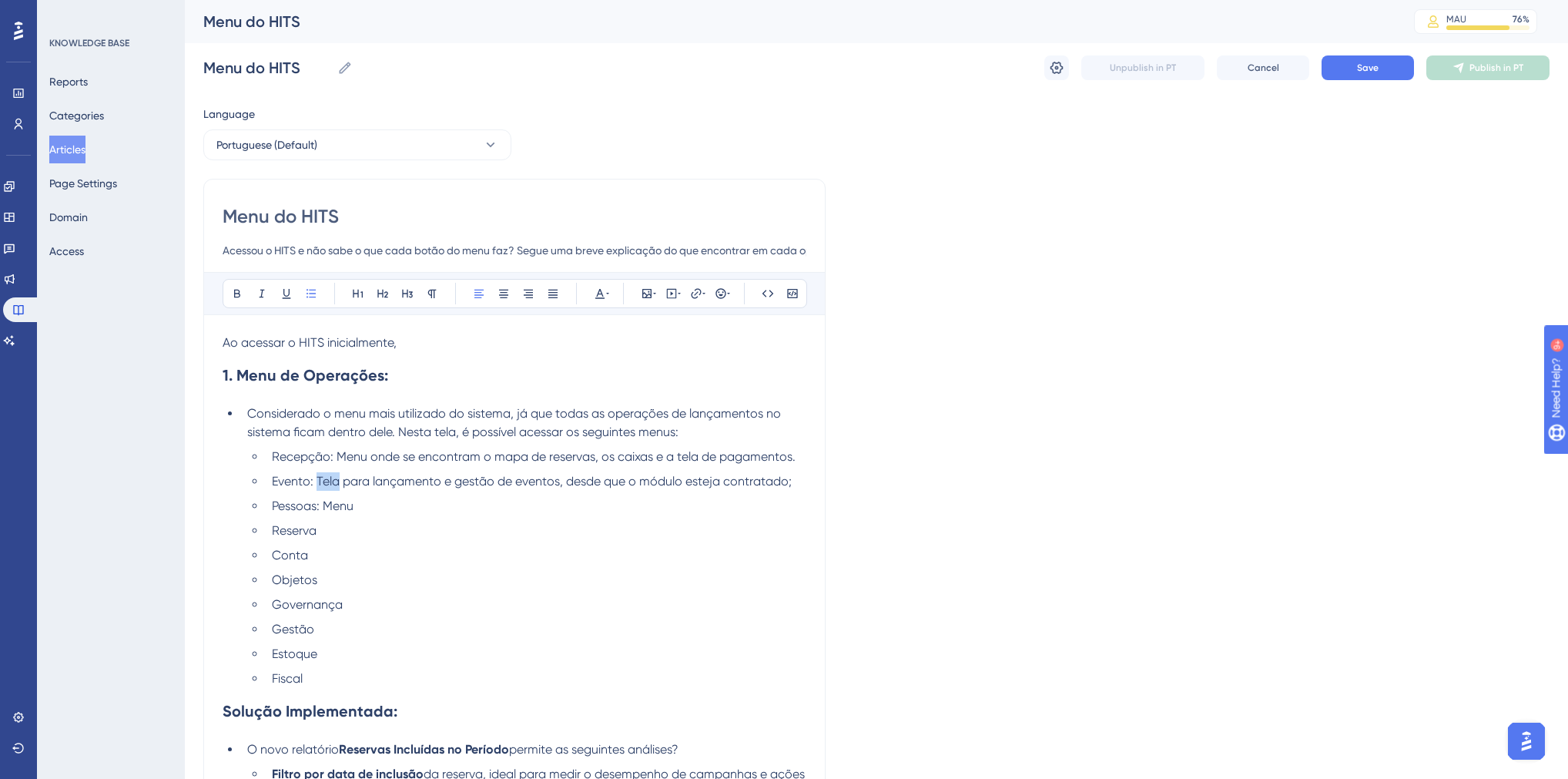
click at [317, 483] on span "Evento: Tela para lançamento e gestão de eventos, desde que o módulo esteja con…" at bounding box center [532, 481] width 520 height 14
click at [396, 506] on li "Pessoas: Menu" at bounding box center [536, 506] width 541 height 18
click at [756, 503] on li "Pessoas: Menu para inclusão, alteração e inativação de hóspedes e empresas" at bounding box center [536, 506] width 541 height 18
click at [801, 457] on li "Recepção: Menu onde se encontram o mapa de reservas, os caixas e a tela de paga…" at bounding box center [536, 457] width 541 height 18
click at [332, 534] on li "Reserva" at bounding box center [536, 531] width 541 height 18
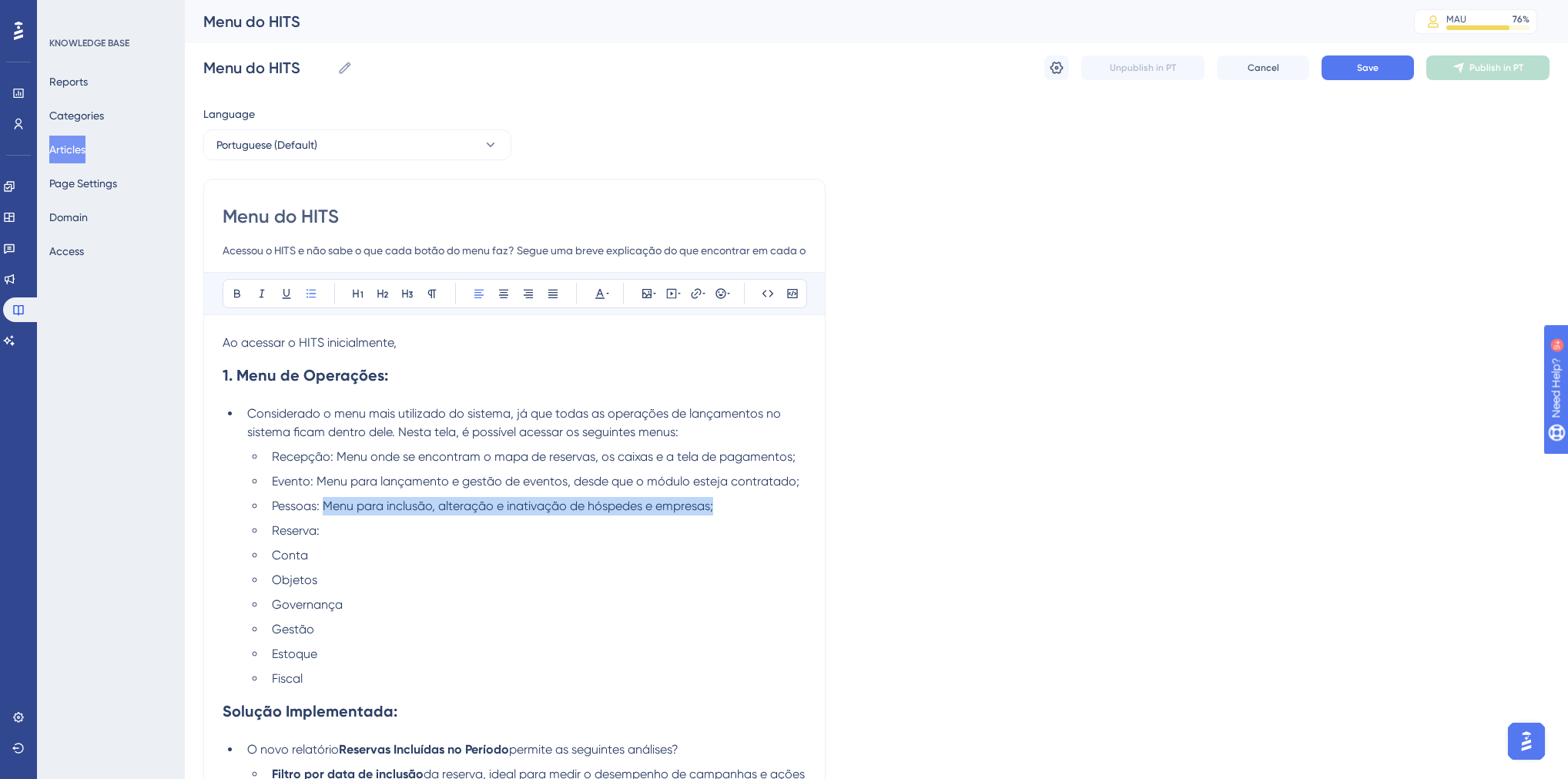
drag, startPoint x: 323, startPoint y: 507, endPoint x: 718, endPoint y: 508, distance: 395.0
click at [718, 508] on li "Pessoas: Menu para inclusão, alteração e inativação de hóspedes e empresas;" at bounding box center [536, 506] width 541 height 18
copy span "Menu para inclusão, alteração e inativação de hóspedes e empresas;"
click at [361, 529] on li "Reserva:" at bounding box center [536, 531] width 541 height 18
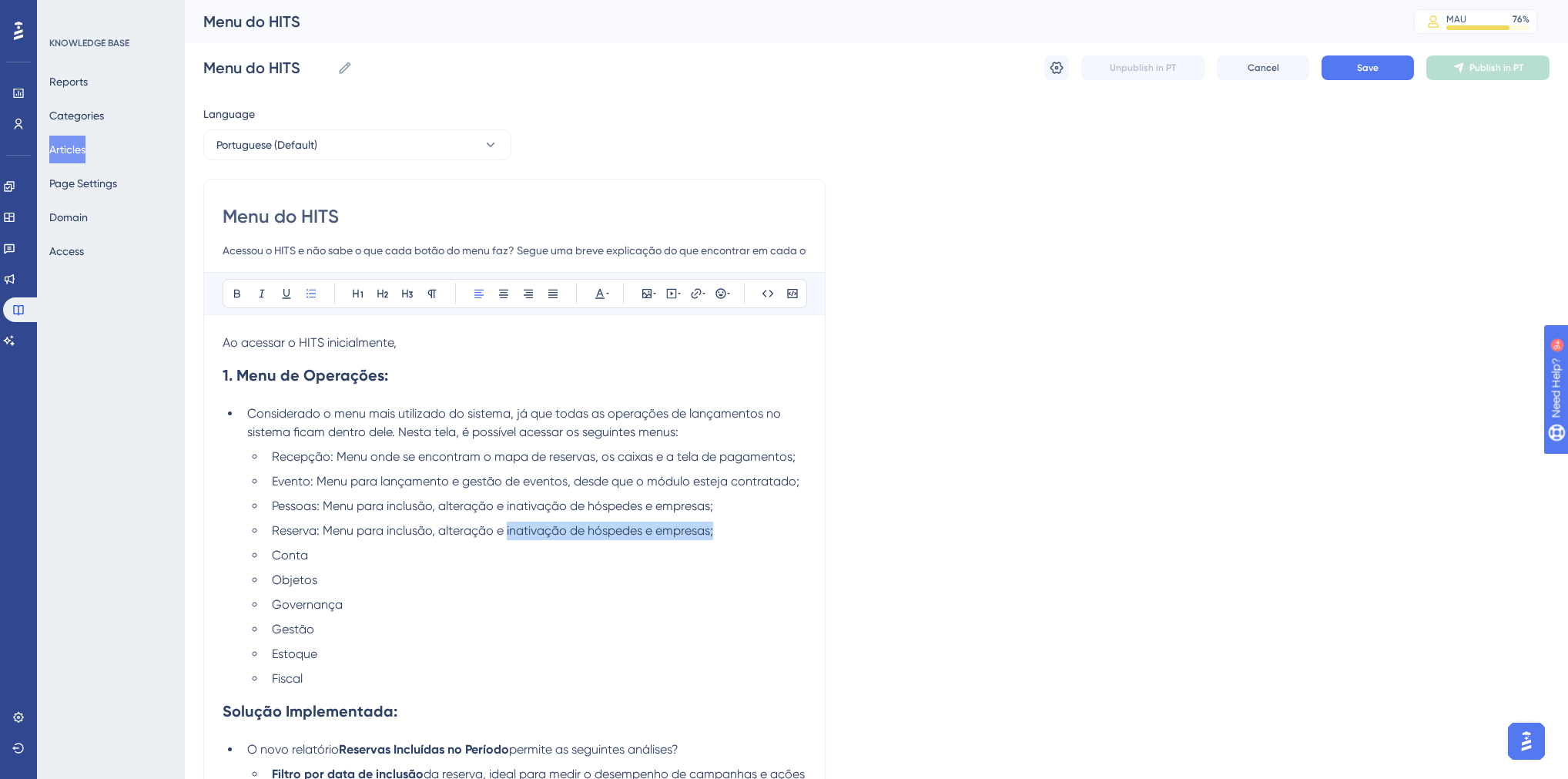
drag, startPoint x: 506, startPoint y: 532, endPoint x: 716, endPoint y: 534, distance: 210.0
click at [716, 534] on li "Reserva: Menu para inclusão, alteração e inativação de hóspedes e empresas;" at bounding box center [536, 531] width 541 height 18
click at [375, 552] on li "Conta" at bounding box center [536, 555] width 541 height 18
drag, startPoint x: 497, startPoint y: 555, endPoint x: 554, endPoint y: 553, distance: 57.0
click at [554, 553] on span "Conta: Menu para inclusão, alteração e inativação de hóspedes e empresas;" at bounding box center [488, 555] width 433 height 14
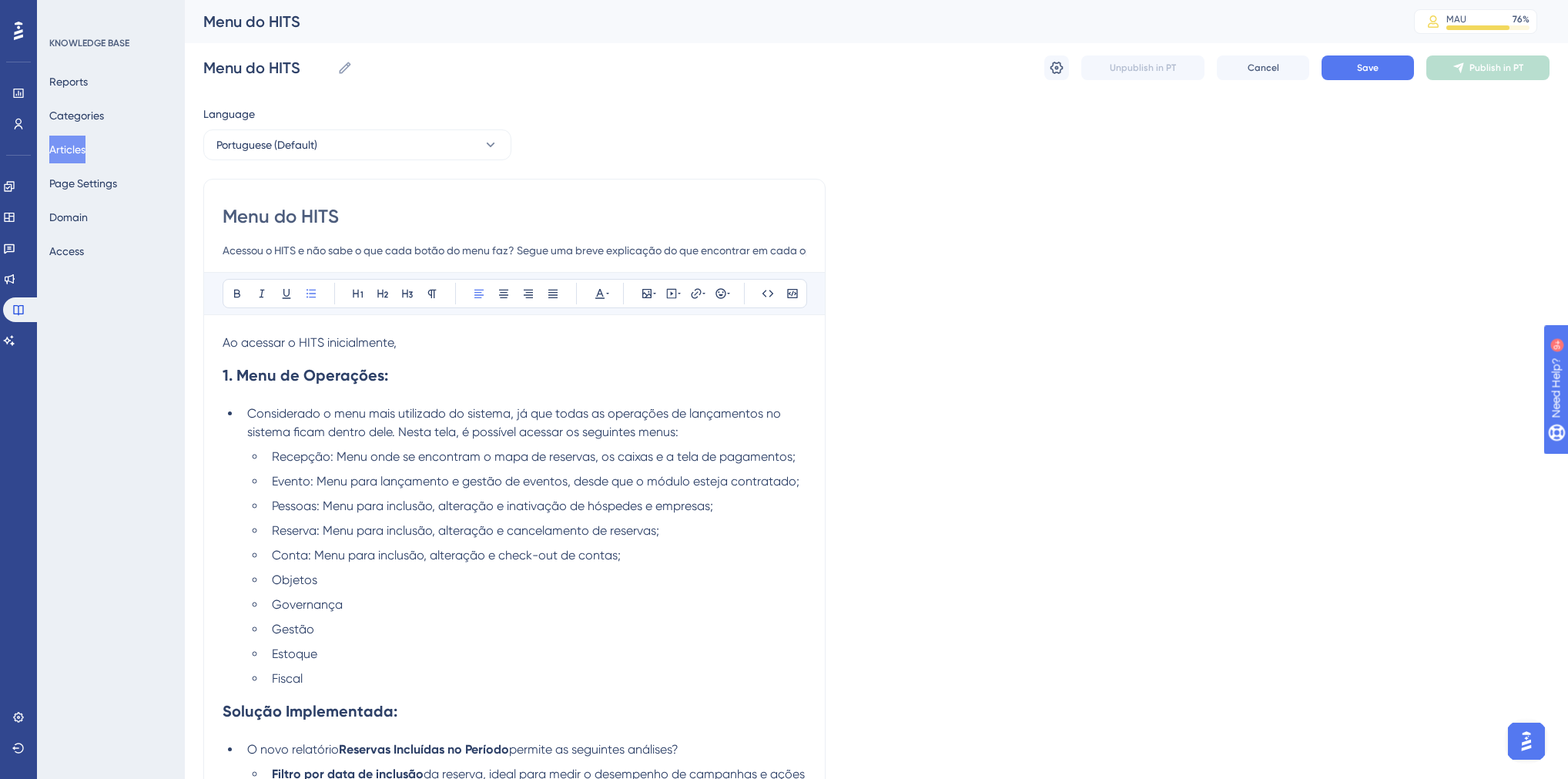
click at [323, 582] on li "Objetos" at bounding box center [536, 580] width 541 height 18
click at [347, 599] on li "Governança" at bounding box center [536, 605] width 541 height 18
click at [587, 600] on li "Governança: Menu para" at bounding box center [536, 605] width 541 height 18
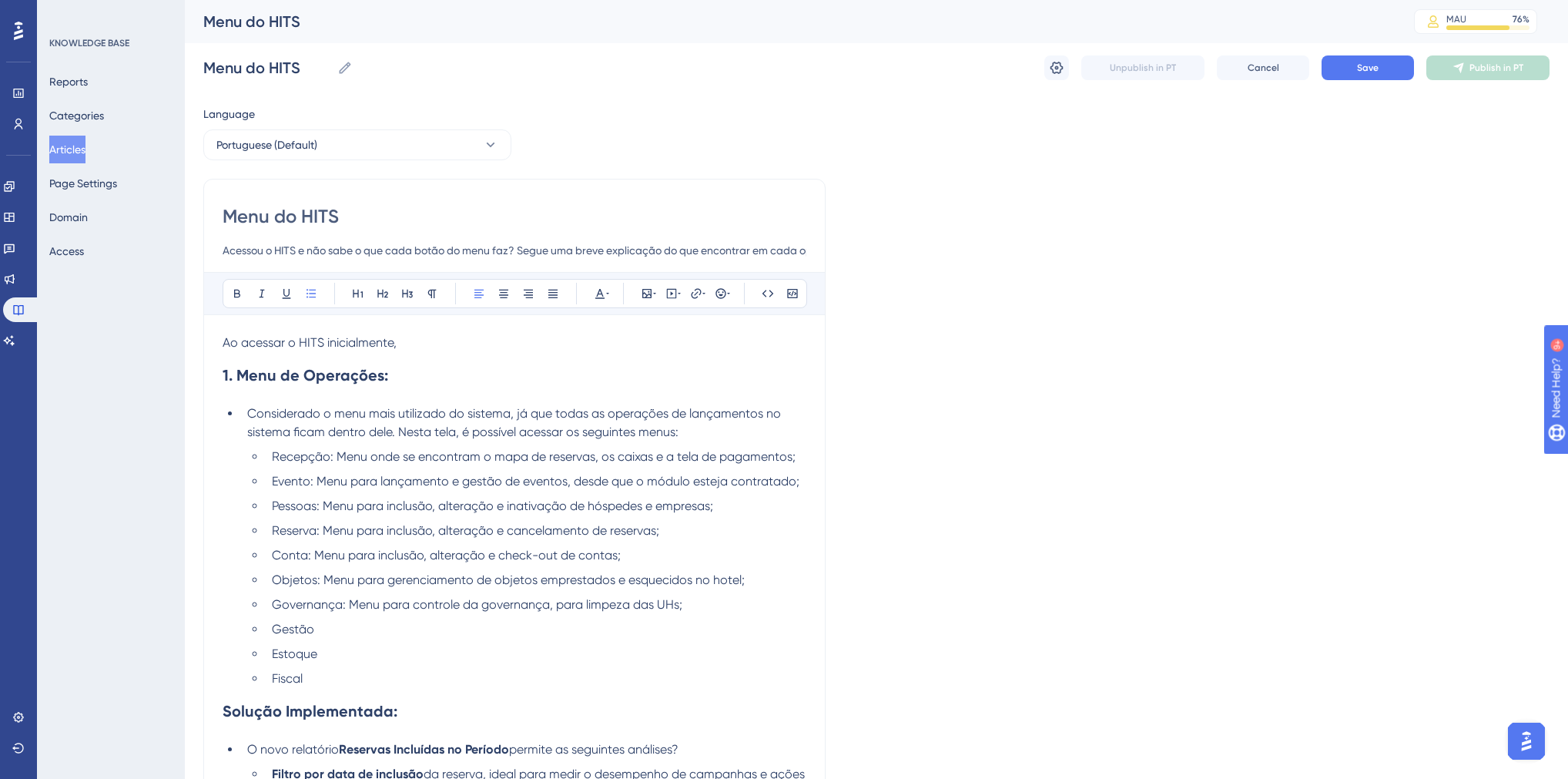
click at [357, 626] on li "Gestão" at bounding box center [536, 629] width 541 height 18
click at [354, 652] on ul "Recepção: Menu onde se encontram o mapa de reservas, os caixas e a tela de paga…" at bounding box center [527, 568] width 559 height 240
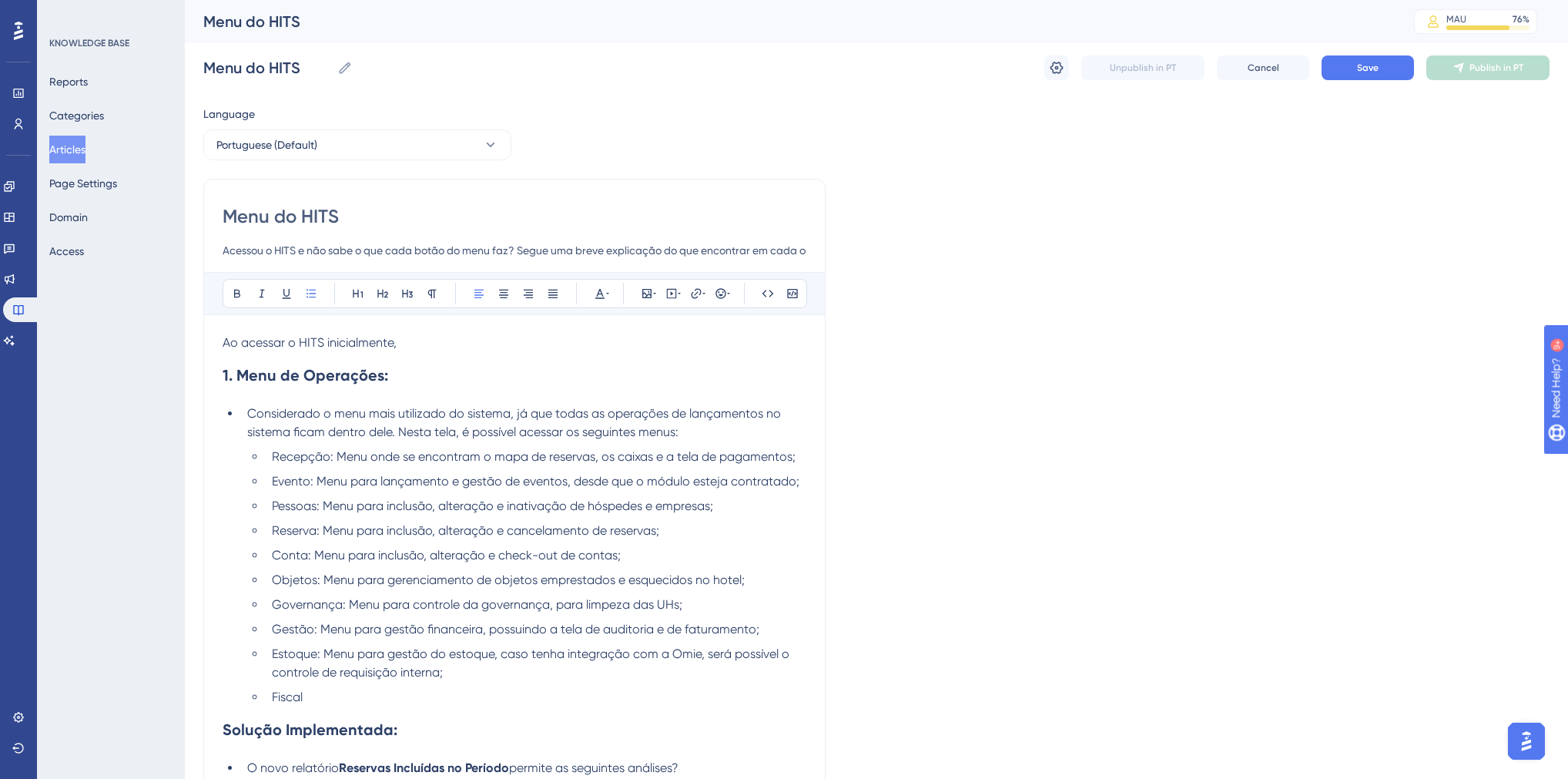
click at [332, 697] on li "Fiscal" at bounding box center [536, 697] width 541 height 18
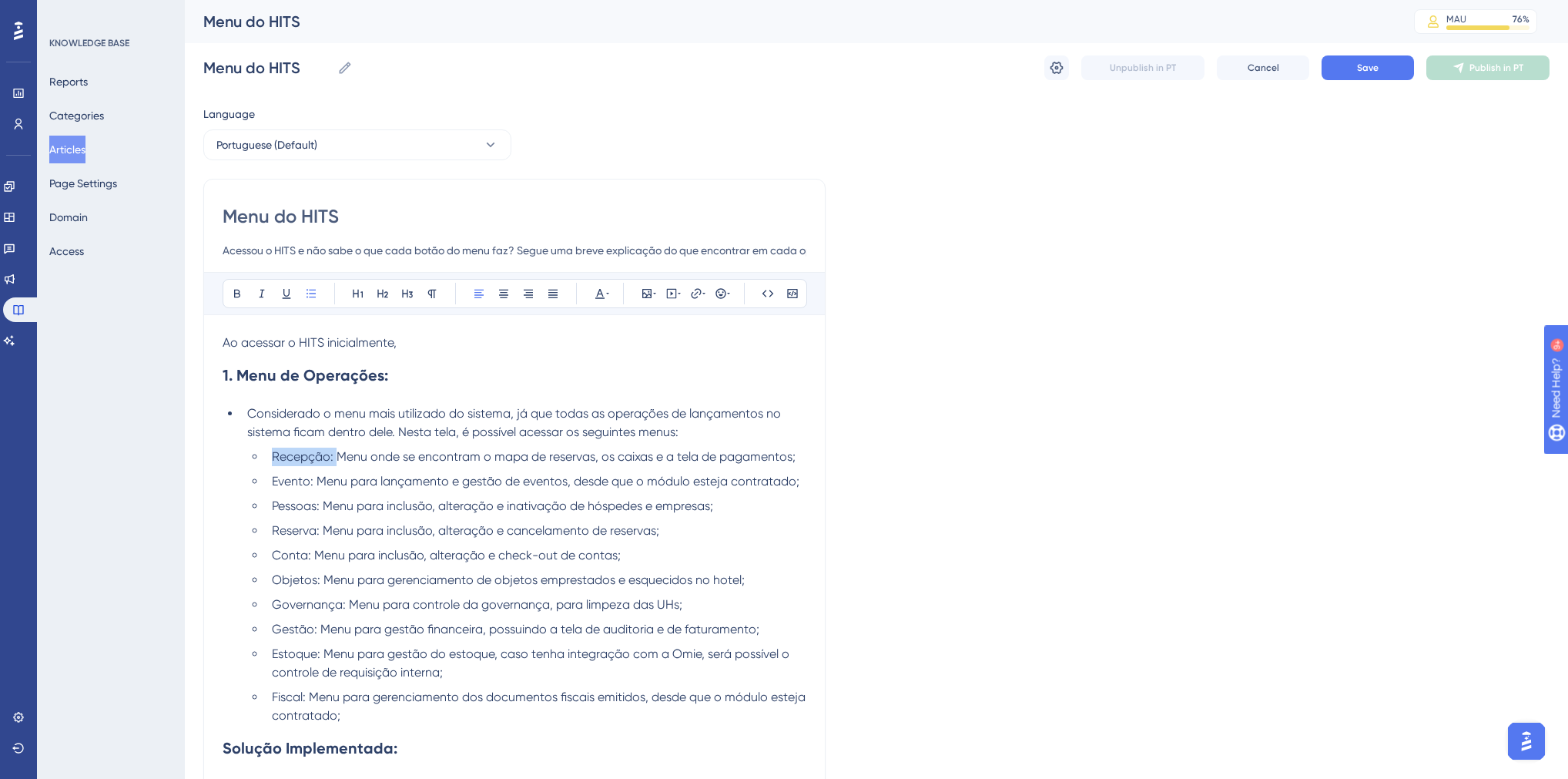
drag, startPoint x: 334, startPoint y: 459, endPoint x: 270, endPoint y: 460, distance: 64.0
click at [270, 460] on li "Recepção: Menu onde se encontram o mapa de reservas, os caixas e a tela de paga…" at bounding box center [536, 457] width 541 height 18
drag, startPoint x: 312, startPoint y: 480, endPoint x: 274, endPoint y: 481, distance: 38.0
click at [274, 481] on span "Evento: Menu para lançamento e gestão de eventos, desde que o módulo esteja con…" at bounding box center [536, 481] width 527 height 14
drag, startPoint x: 320, startPoint y: 510, endPoint x: 268, endPoint y: 512, distance: 52.0
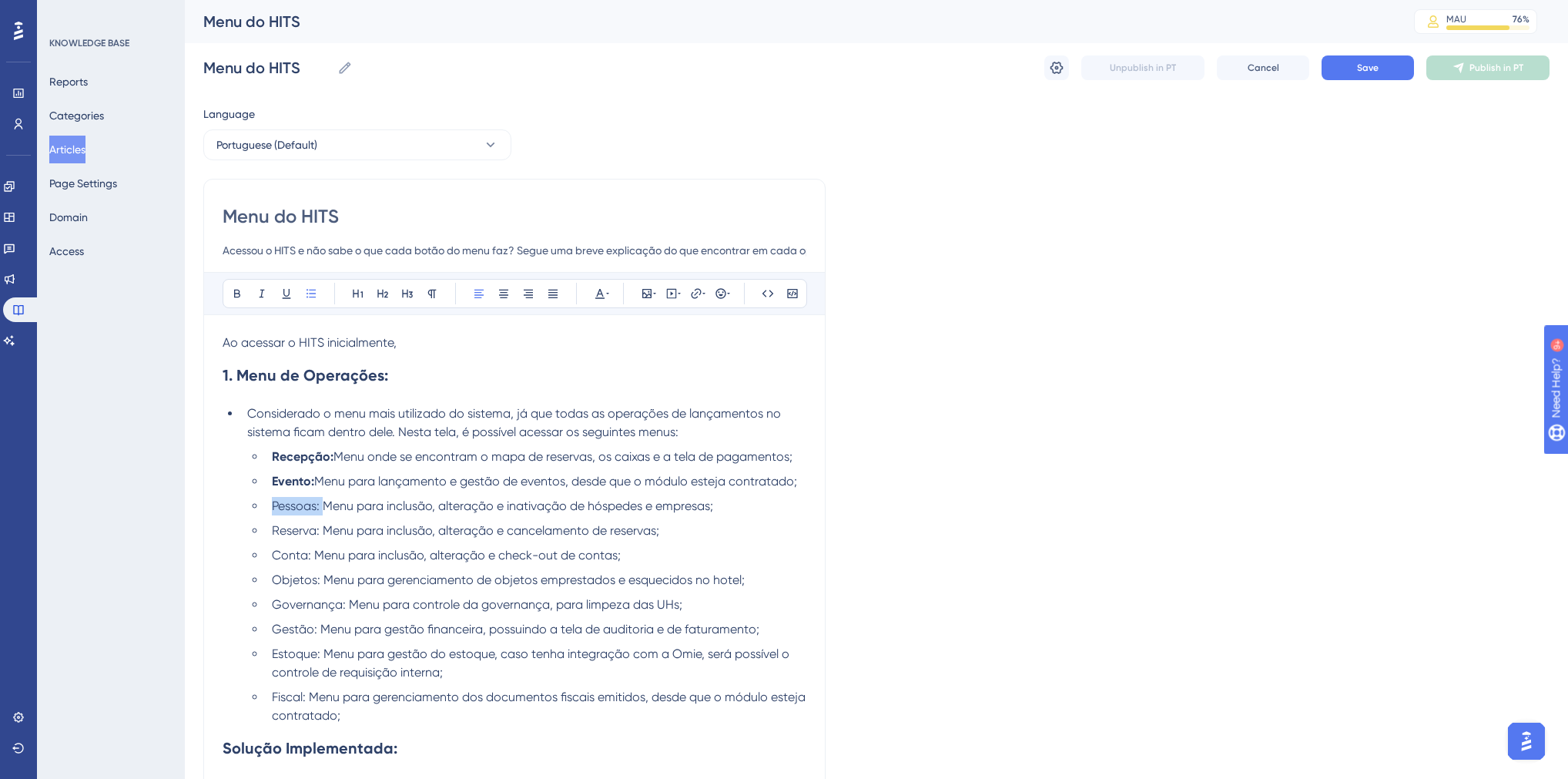
click at [268, 512] on li "Pessoas: Menu para inclusão, alteração e inativação de hóspedes e empresas;" at bounding box center [536, 506] width 541 height 18
drag, startPoint x: 320, startPoint y: 534, endPoint x: 277, endPoint y: 544, distance: 44.1
click at [266, 536] on li "Reserva: Menu para inclusão, alteração e cancelamento de reservas;" at bounding box center [536, 531] width 541 height 18
drag, startPoint x: 311, startPoint y: 561, endPoint x: 269, endPoint y: 566, distance: 42.3
click at [262, 561] on ul "Recepção: Menu onde se encontram o mapa de reservas, os caixas e a tela de paga…" at bounding box center [527, 587] width 559 height 277
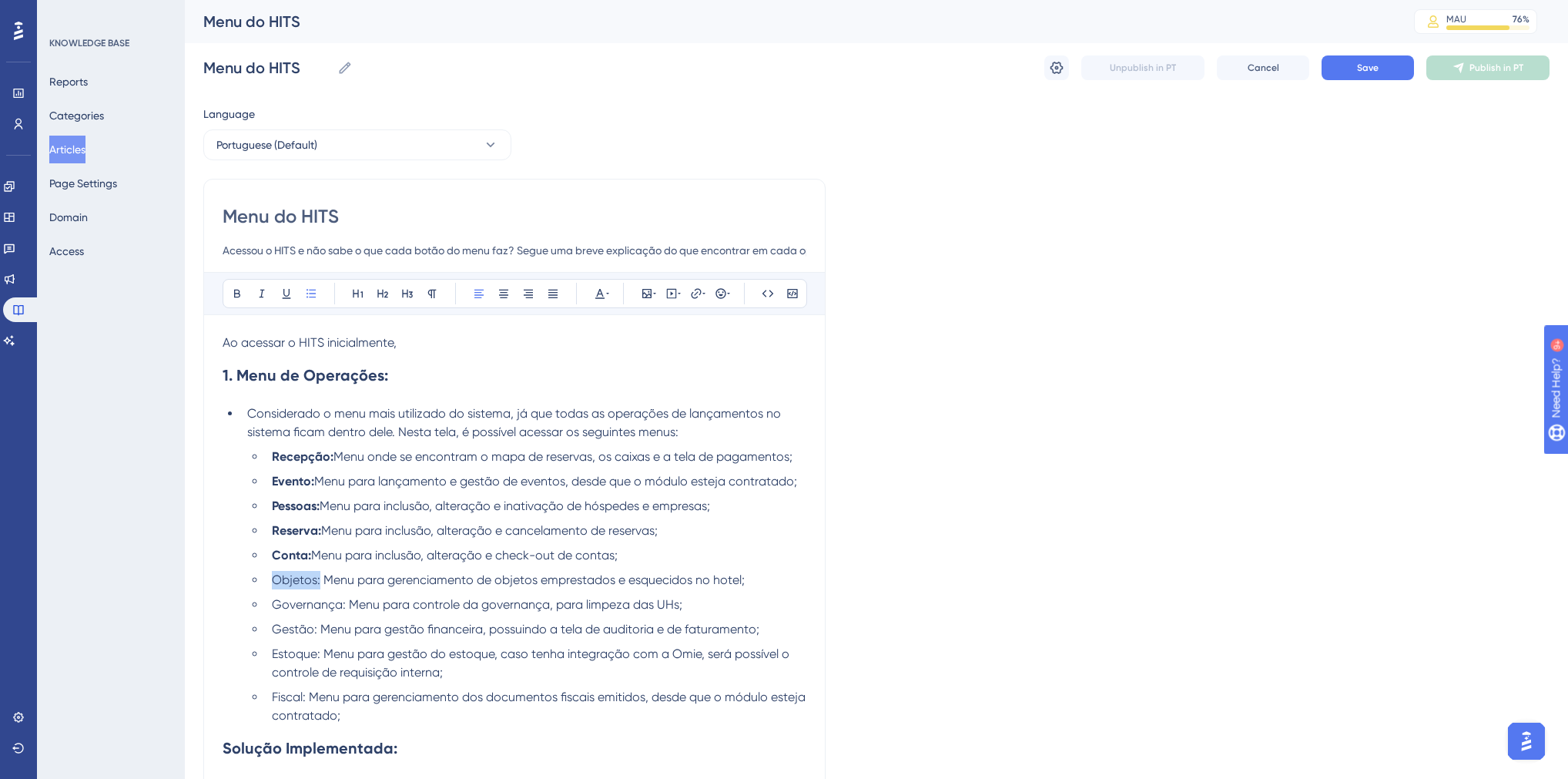
drag, startPoint x: 318, startPoint y: 585, endPoint x: 274, endPoint y: 586, distance: 44.0
click at [274, 586] on span "Objetos: Menu para gerenciamento de objetos emprestados e esquecidos no hotel;" at bounding box center [508, 579] width 473 height 14
drag, startPoint x: 345, startPoint y: 611, endPoint x: 264, endPoint y: 608, distance: 81.1
click at [264, 608] on ul "Recepção: Menu onde se encontram o mapa de reservas, os caixas e a tela de paga…" at bounding box center [527, 587] width 559 height 277
drag, startPoint x: 317, startPoint y: 632, endPoint x: 262, endPoint y: 633, distance: 55.0
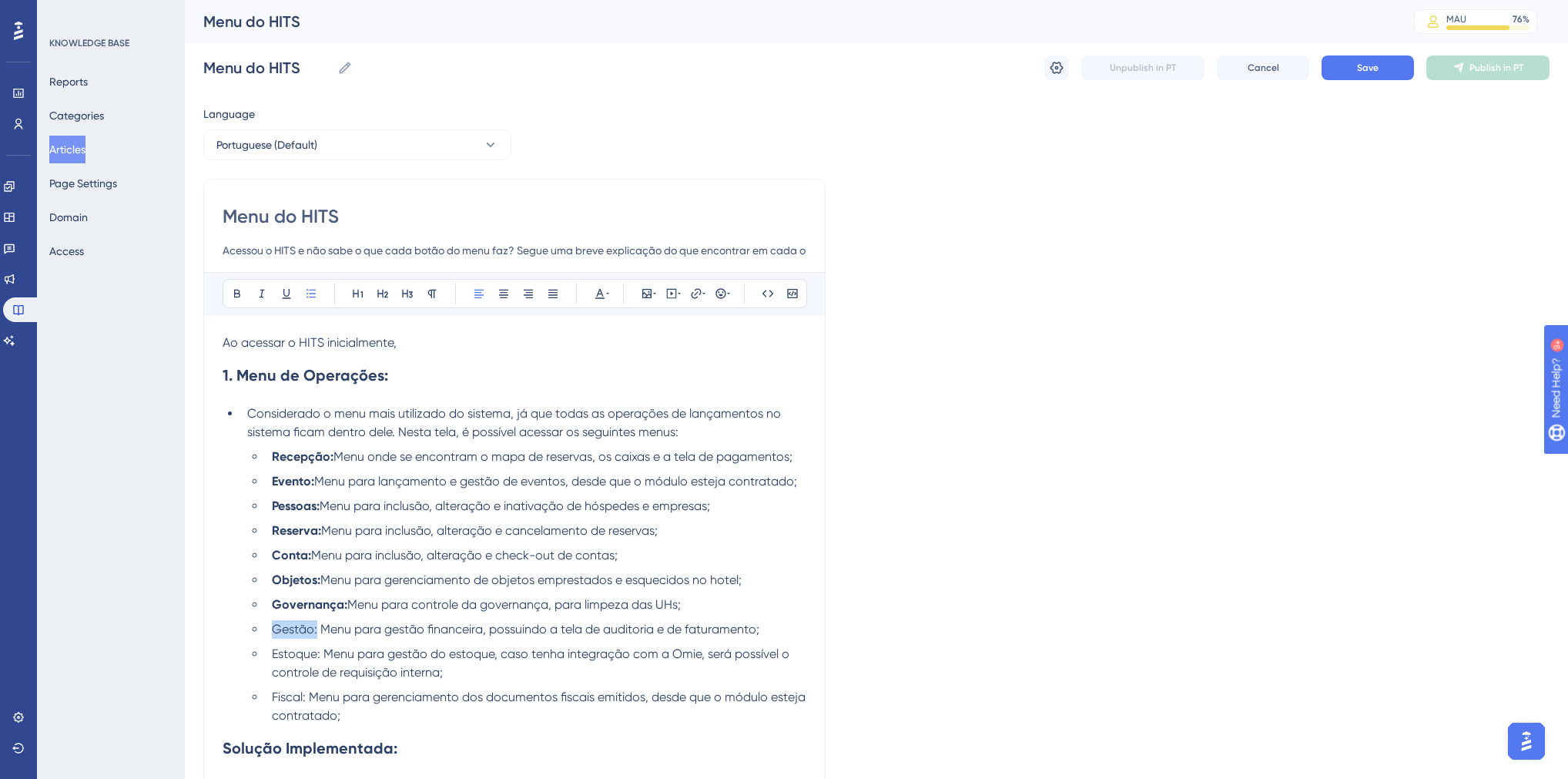
click at [262, 633] on ul "Recepção: Menu onde se encontram o mapa de reservas, os caixas e a tela de paga…" at bounding box center [527, 587] width 559 height 277
drag, startPoint x: 322, startPoint y: 661, endPoint x: 265, endPoint y: 661, distance: 57.0
click at [265, 661] on li "Estoque: Menu para gestão do estoque, caso tenha integração com a Omie, será po…" at bounding box center [536, 664] width 541 height 37
drag, startPoint x: 307, startPoint y: 701, endPoint x: 254, endPoint y: 701, distance: 53.0
click at [265, 701] on li "Fiscal: Menu para gerenciamento dos documentos fiscais emitidos, desde que o mó…" at bounding box center [536, 707] width 541 height 37
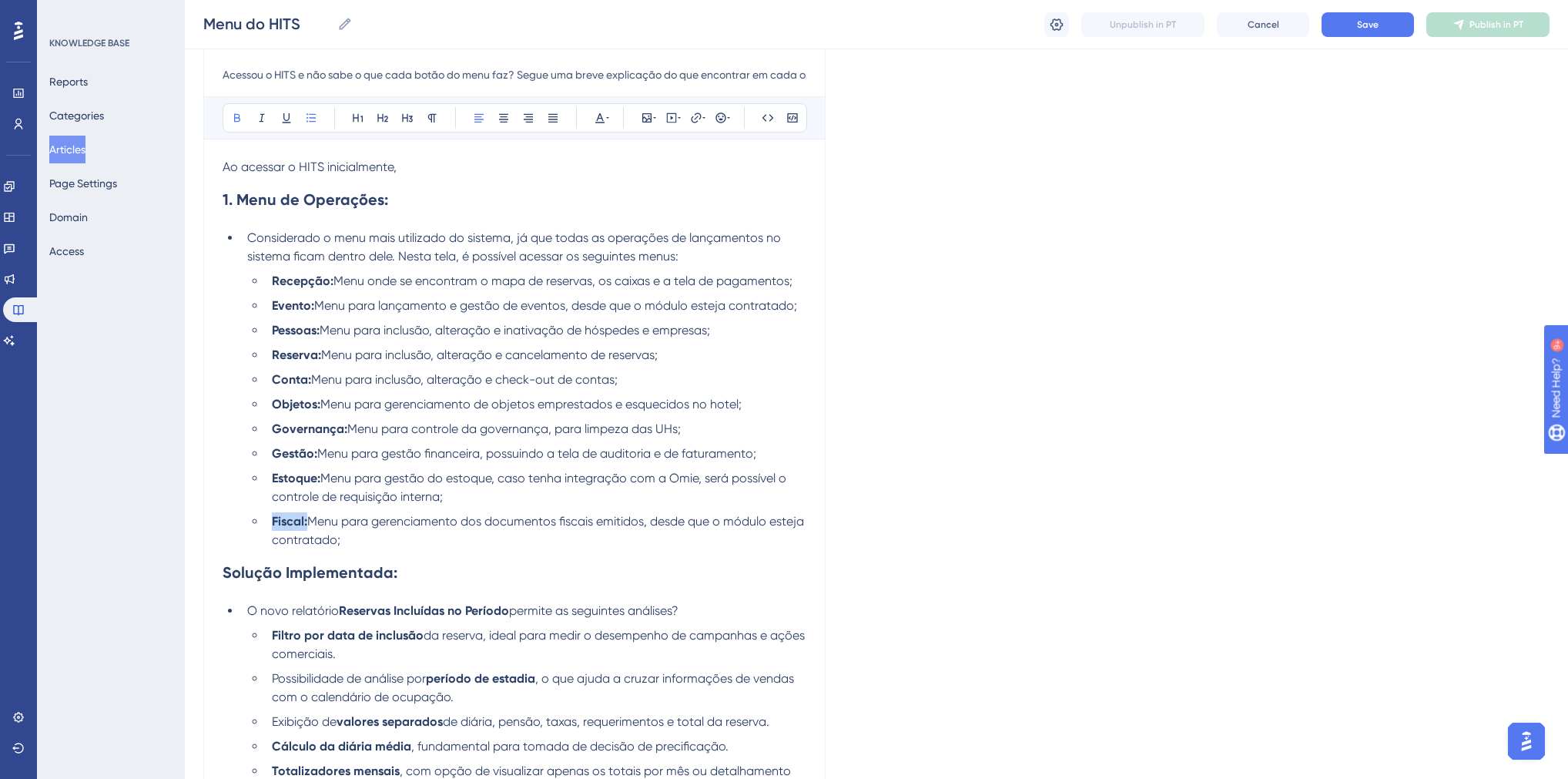
scroll to position [185, 0]
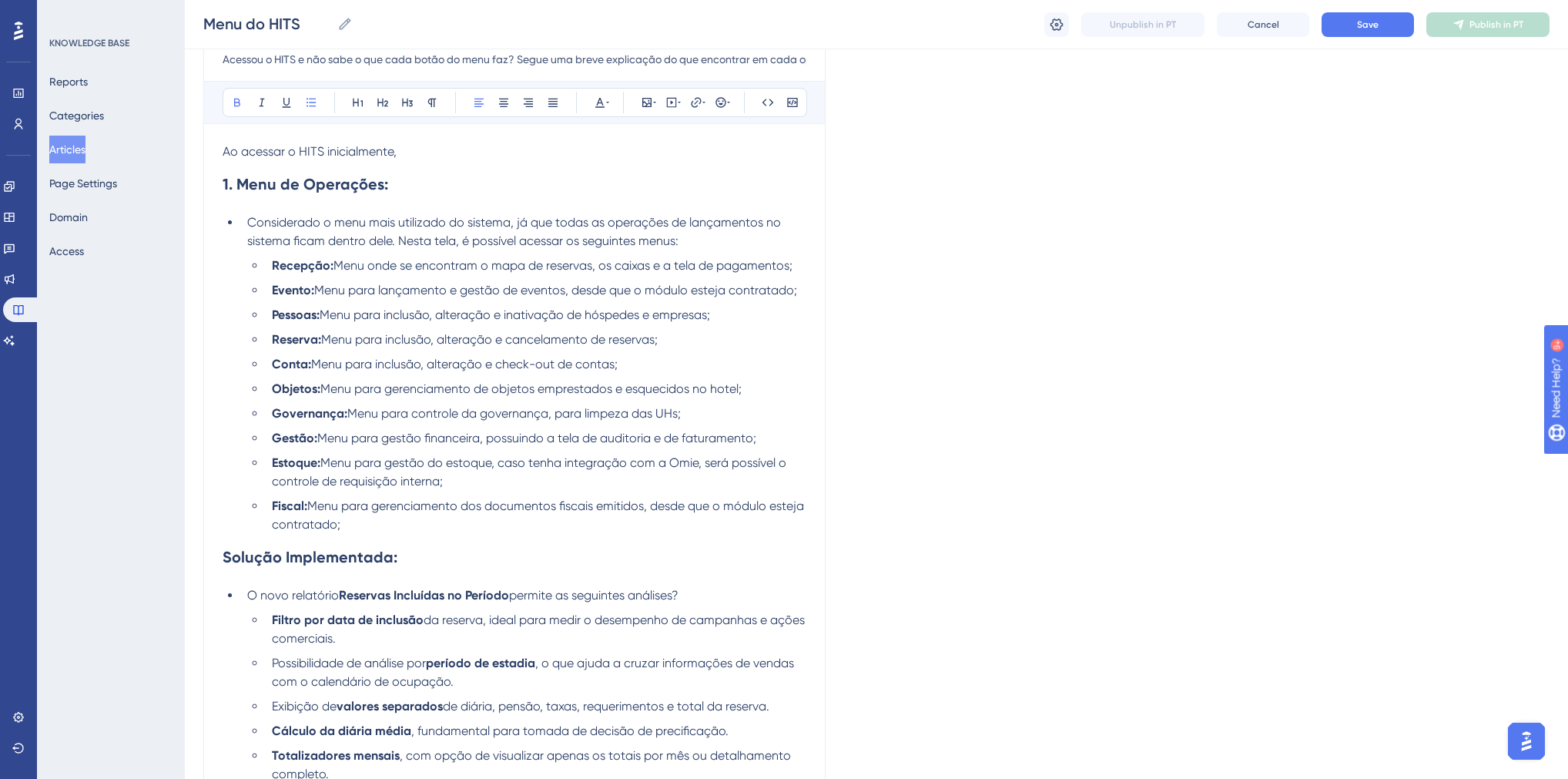
click at [425, 190] on h2 "1. Menu de Operações:" at bounding box center [514, 184] width 584 height 46
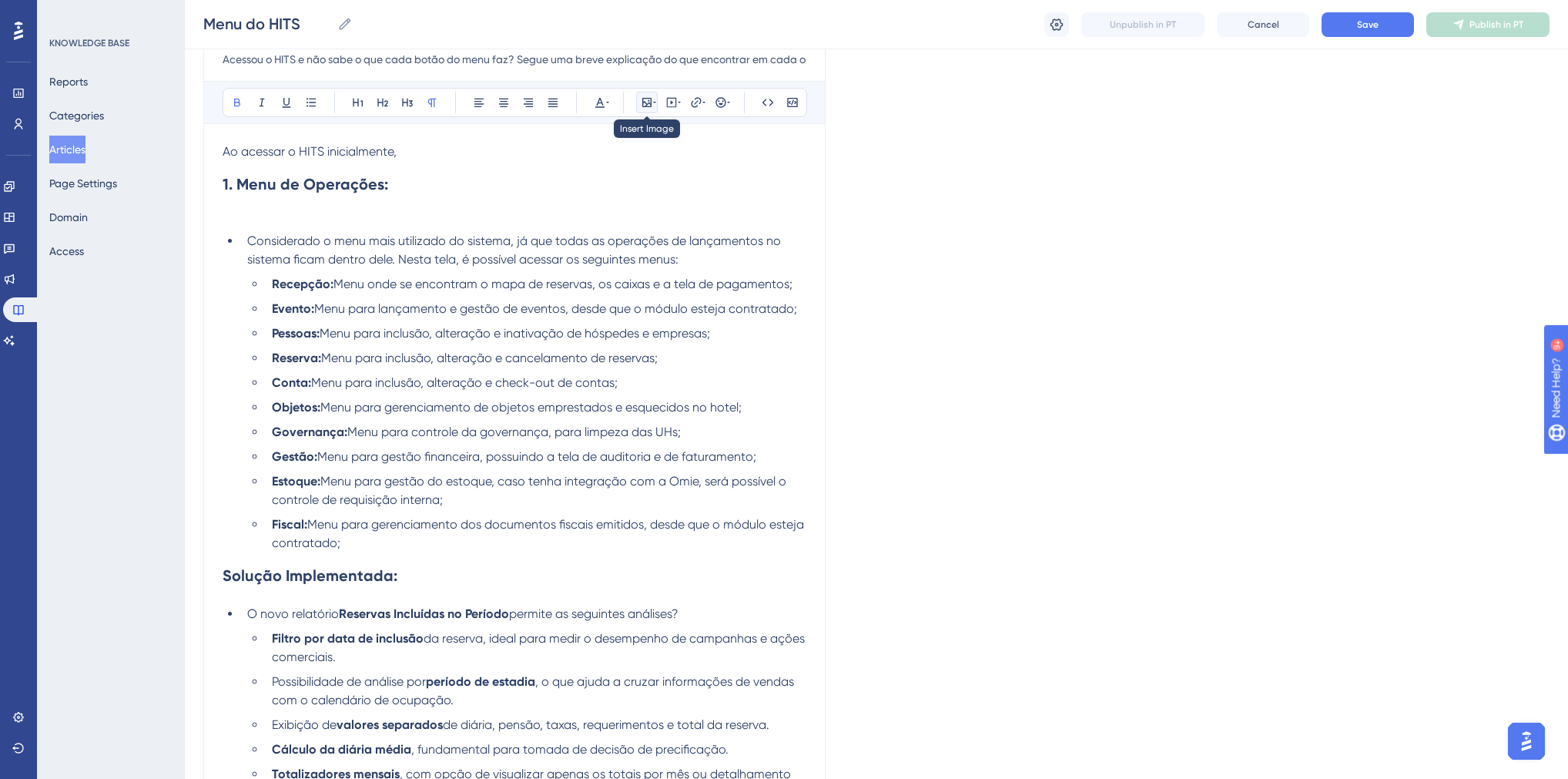
click at [652, 102] on icon at bounding box center [647, 103] width 13 height 13
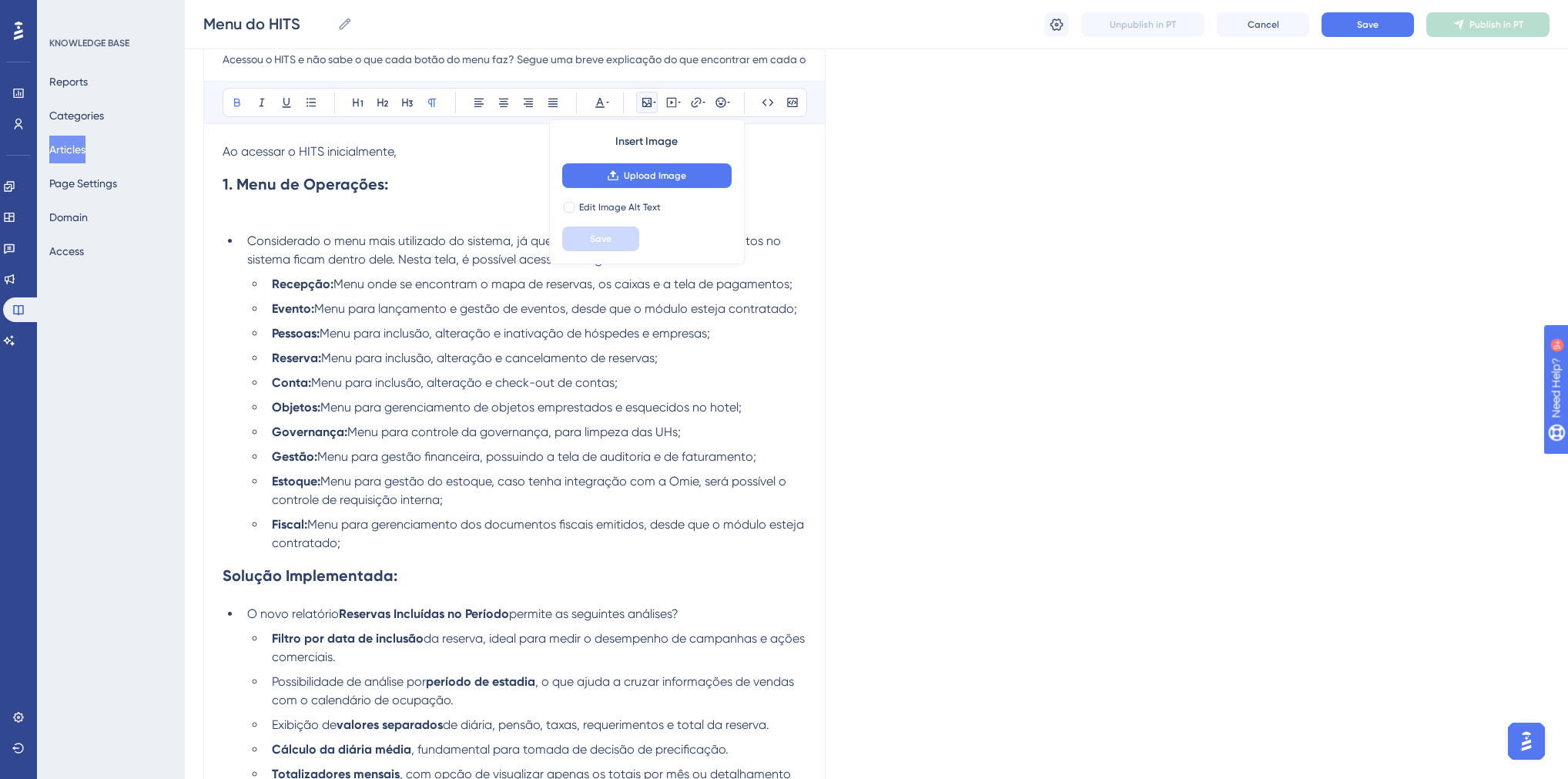
click at [656, 189] on div "Insert Image Upload Image Edit Image Alt Text Save" at bounding box center [647, 192] width 196 height 145
click at [650, 186] on button "Upload Image" at bounding box center [647, 175] width 170 height 24
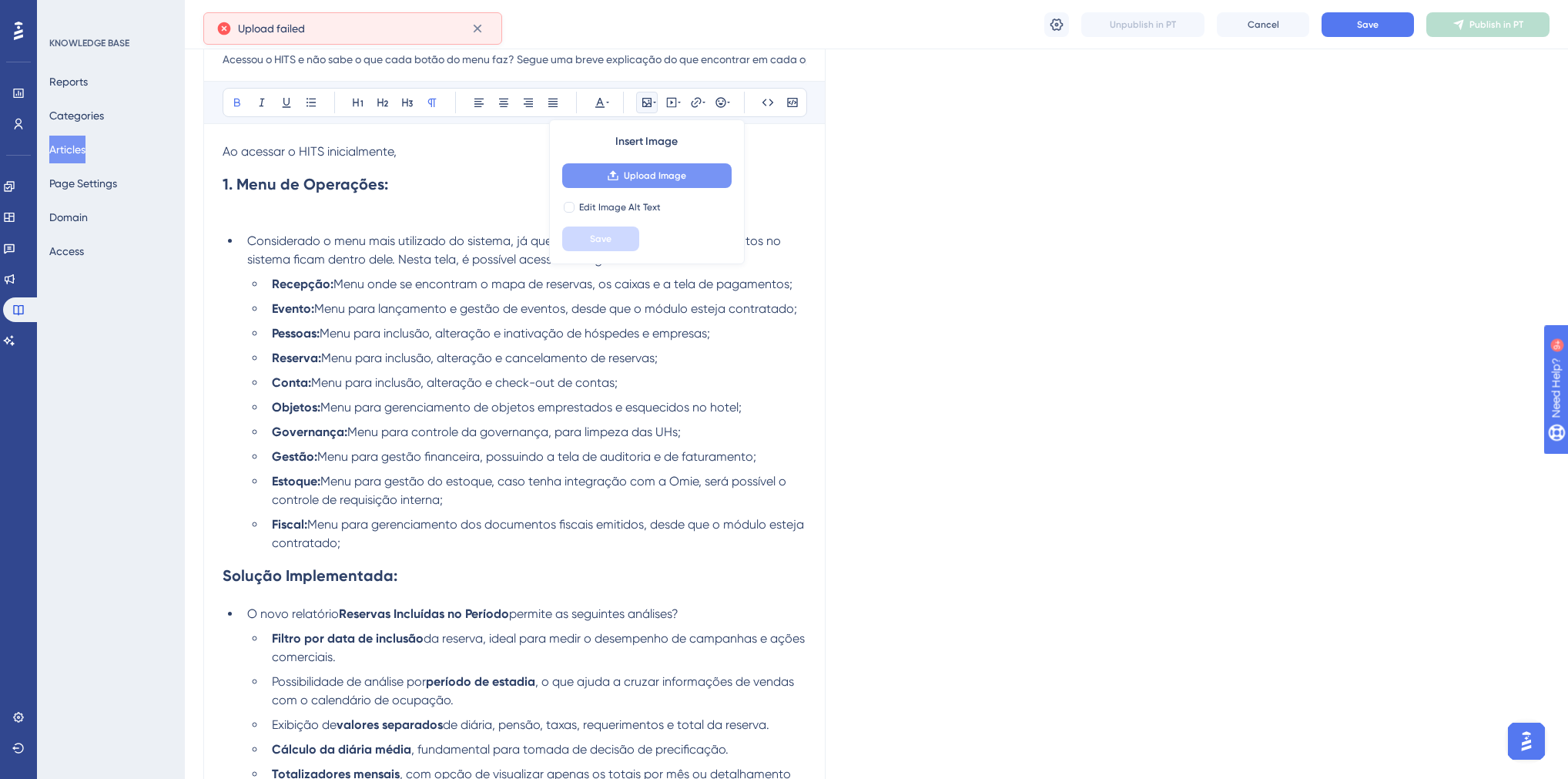
click at [598, 176] on button "Upload Image" at bounding box center [647, 175] width 170 height 24
click at [422, 218] on p at bounding box center [514, 217] width 584 height 18
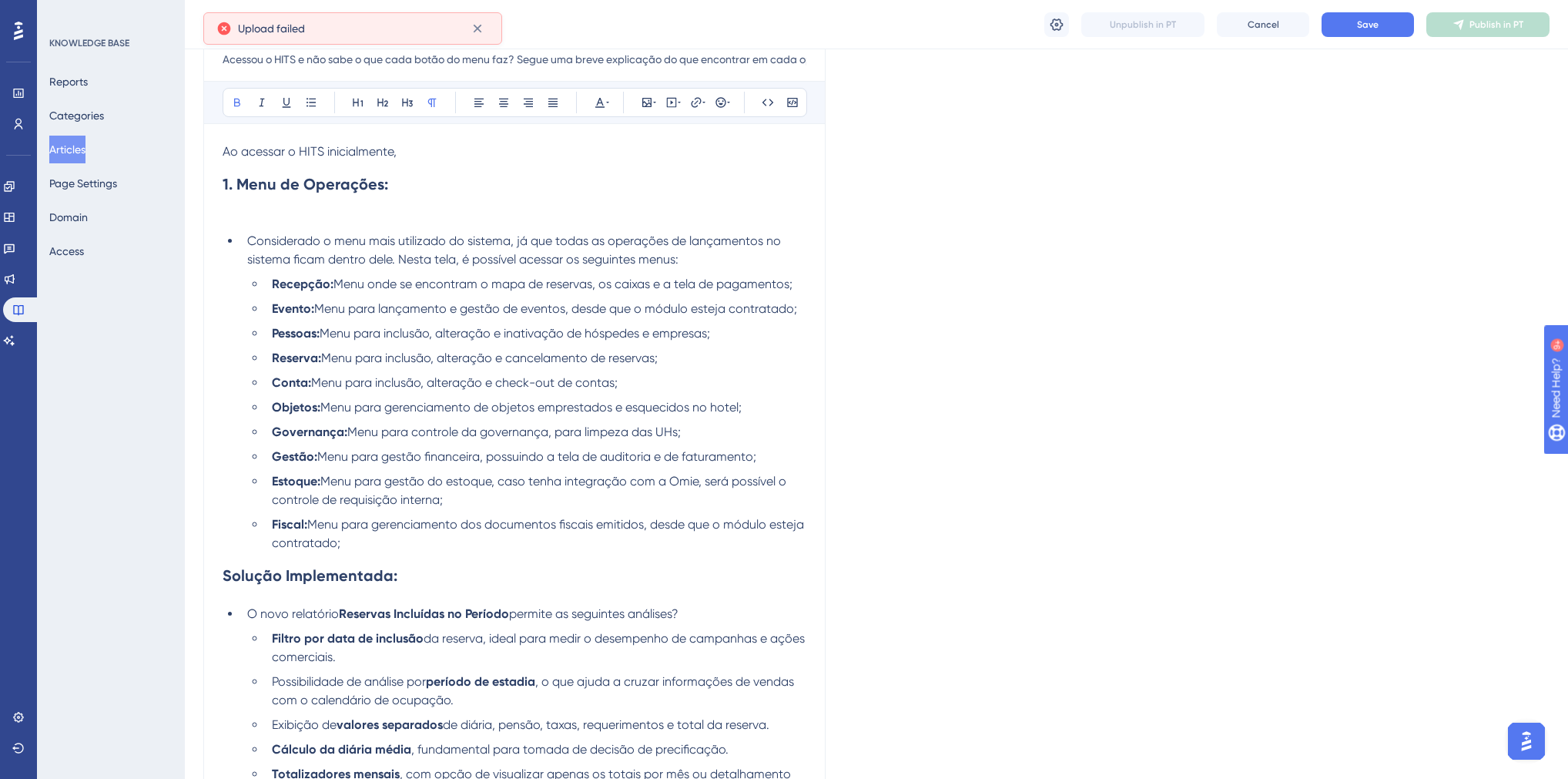
click at [271, 211] on p at bounding box center [514, 217] width 584 height 18
click at [648, 103] on icon at bounding box center [647, 103] width 13 height 13
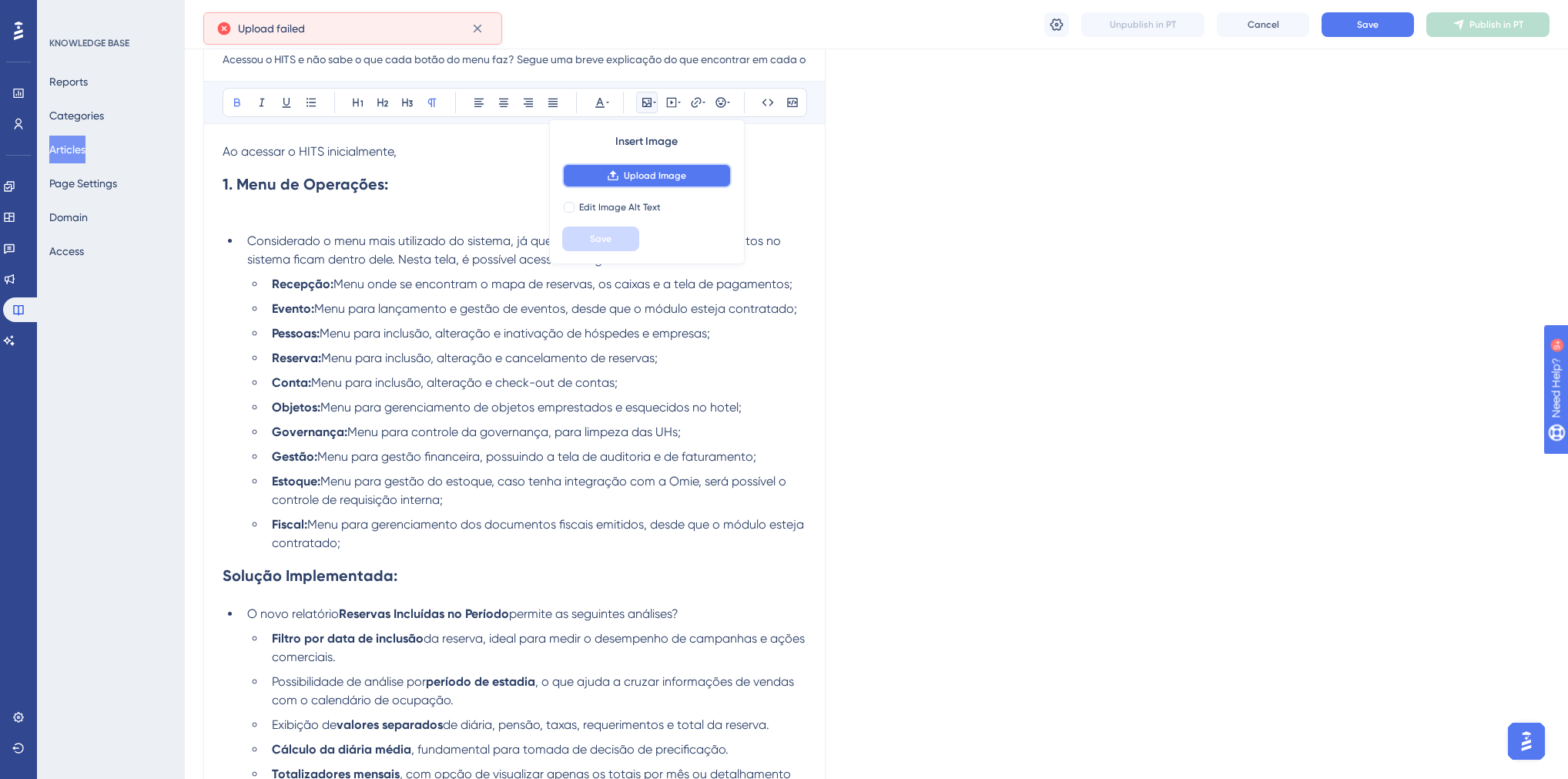
click at [645, 180] on span "Upload Image" at bounding box center [655, 176] width 62 height 13
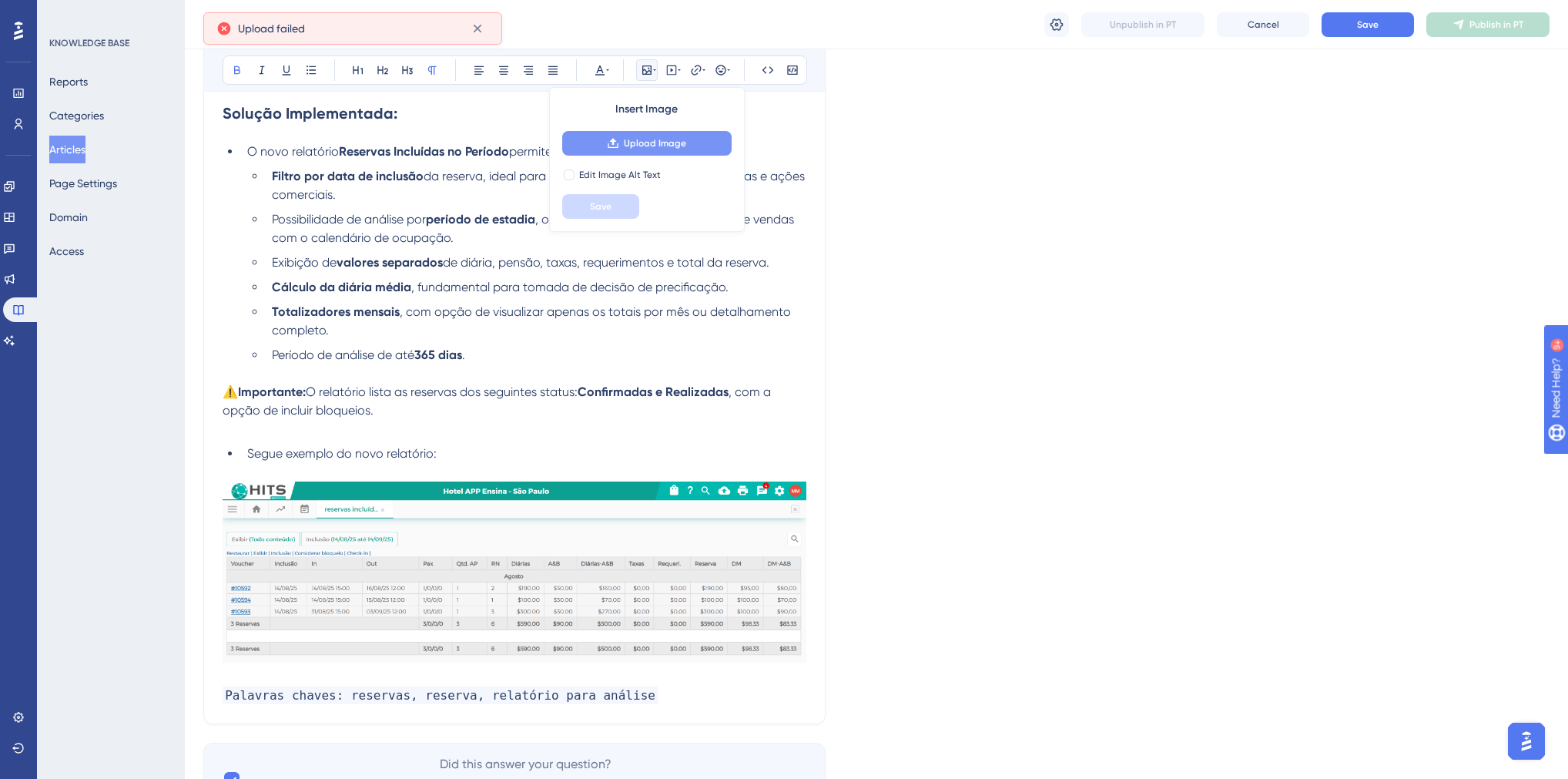
scroll to position [745, 0]
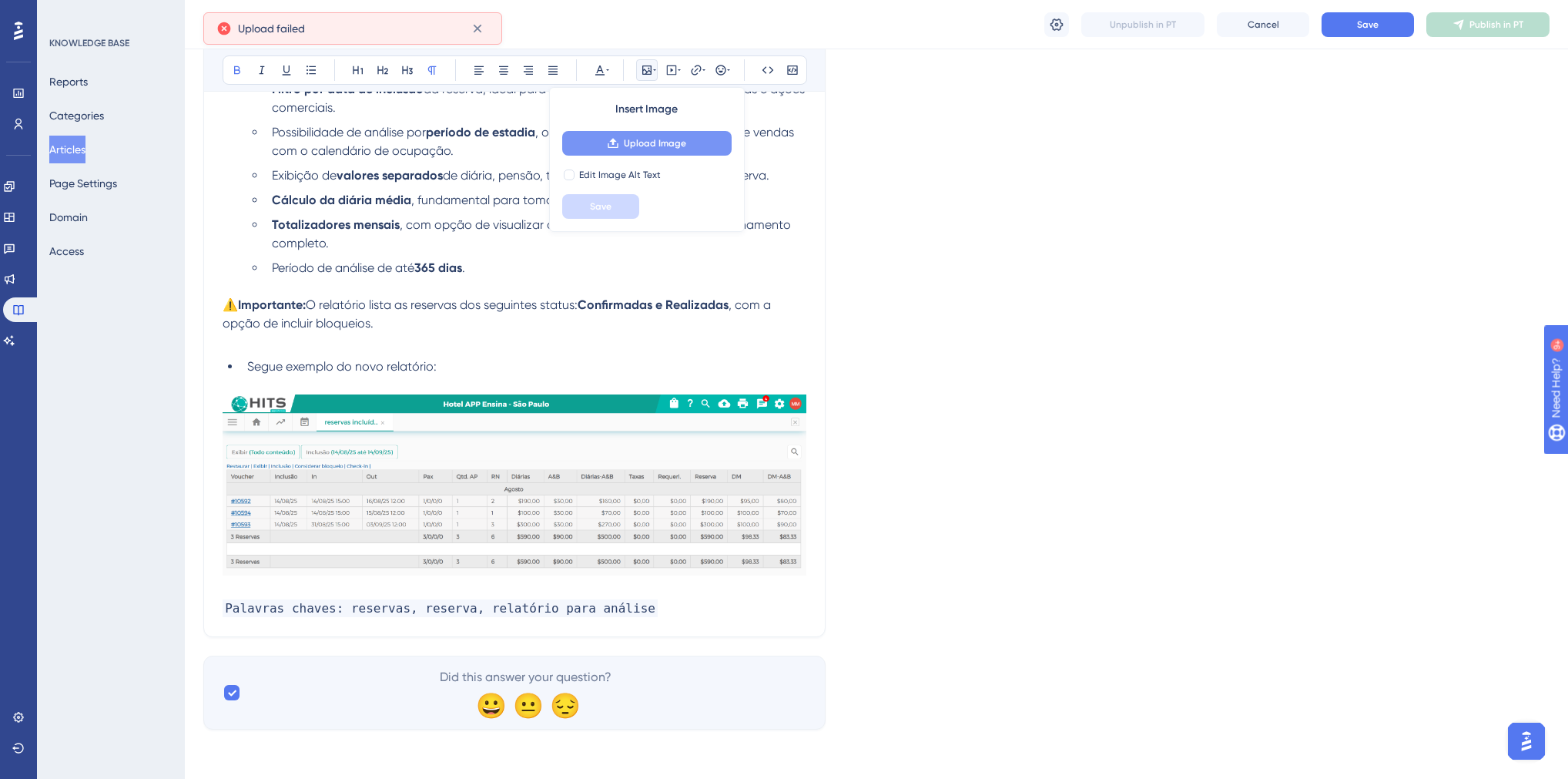
click at [469, 432] on img at bounding box center [514, 484] width 584 height 181
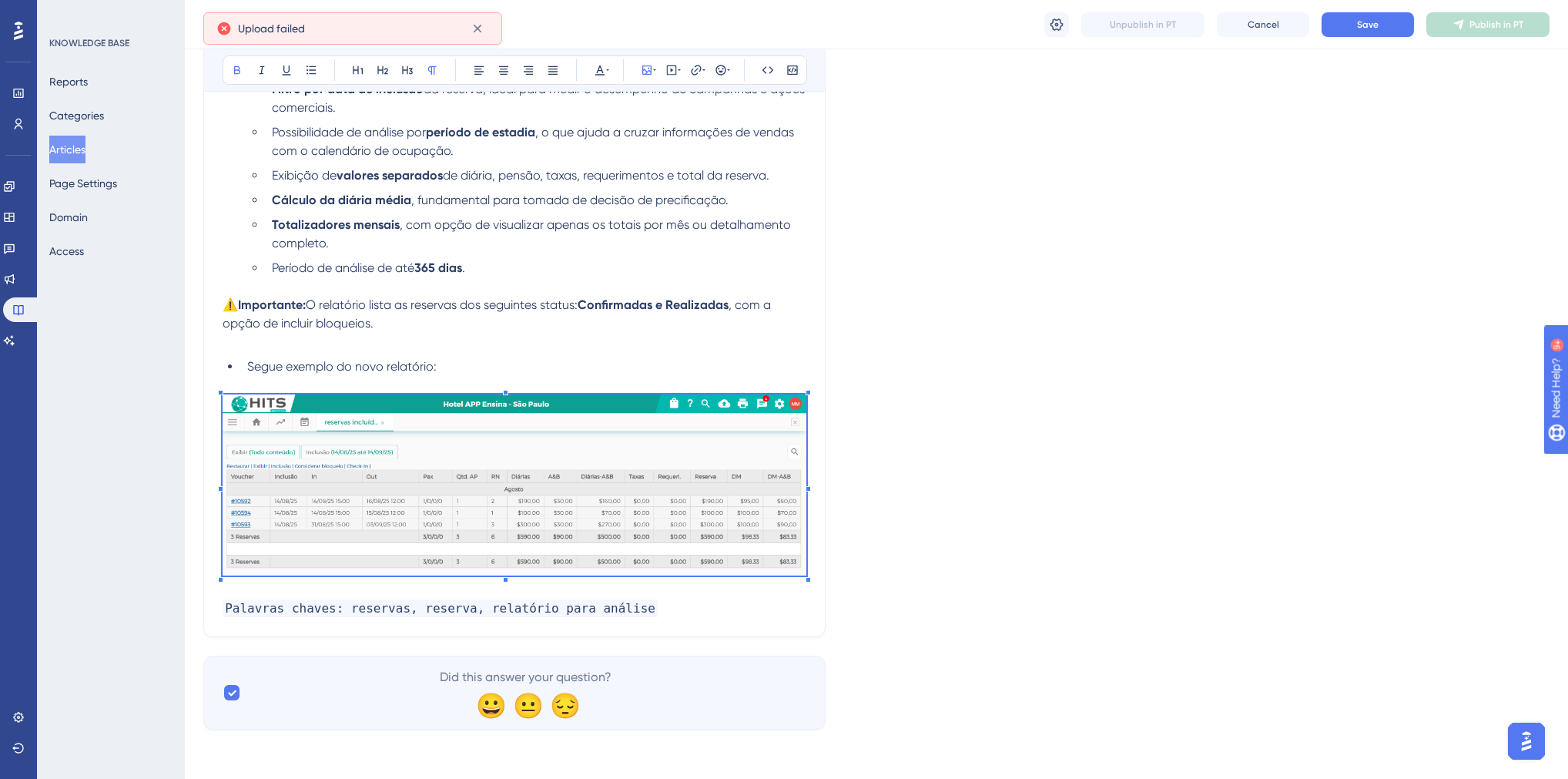
click at [721, 496] on img at bounding box center [514, 484] width 584 height 181
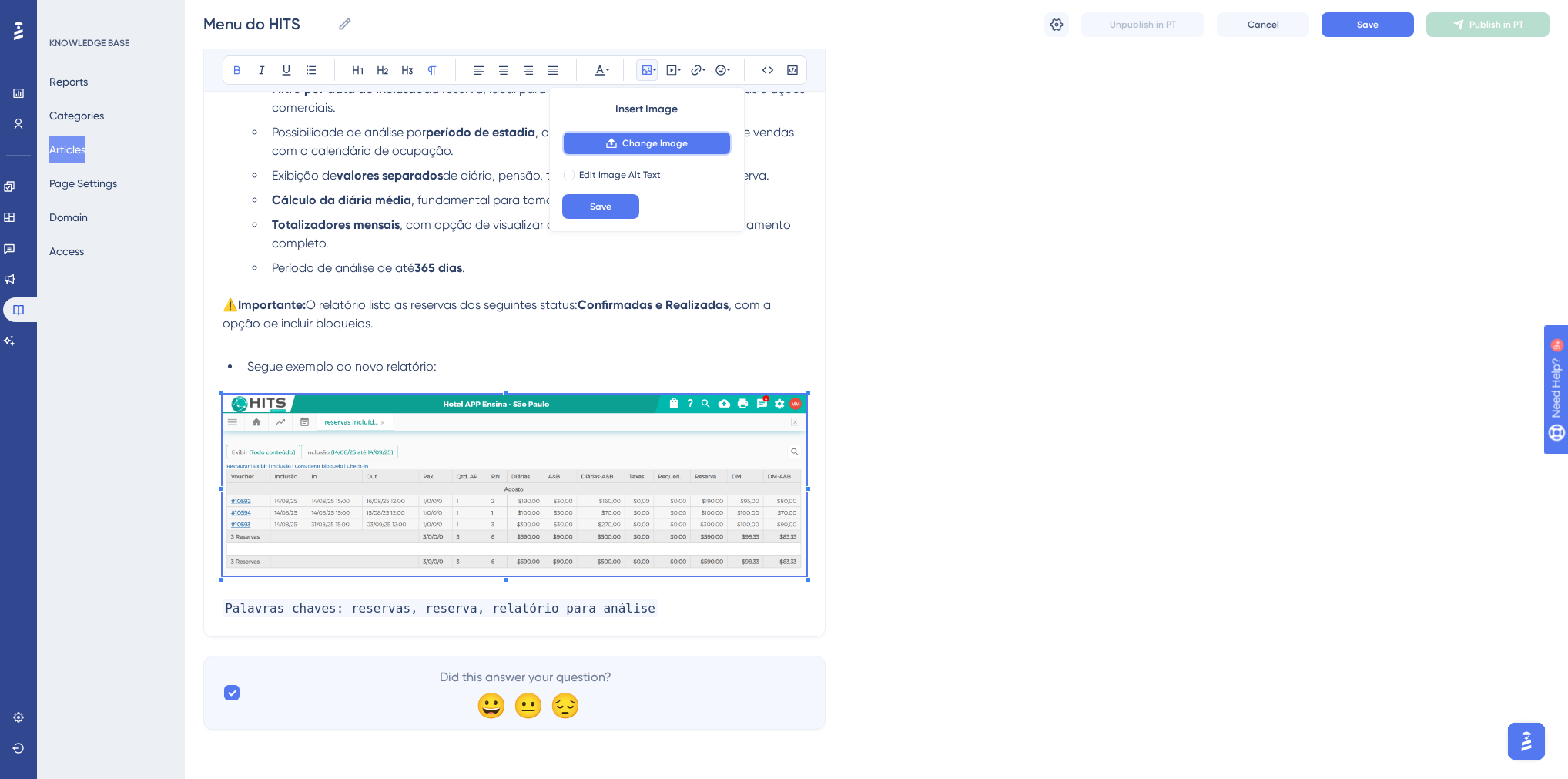
click at [648, 145] on span "Change Image" at bounding box center [655, 143] width 66 height 13
click at [629, 145] on span "Change Image" at bounding box center [655, 143] width 66 height 13
click at [478, 28] on icon at bounding box center [477, 29] width 8 height 8
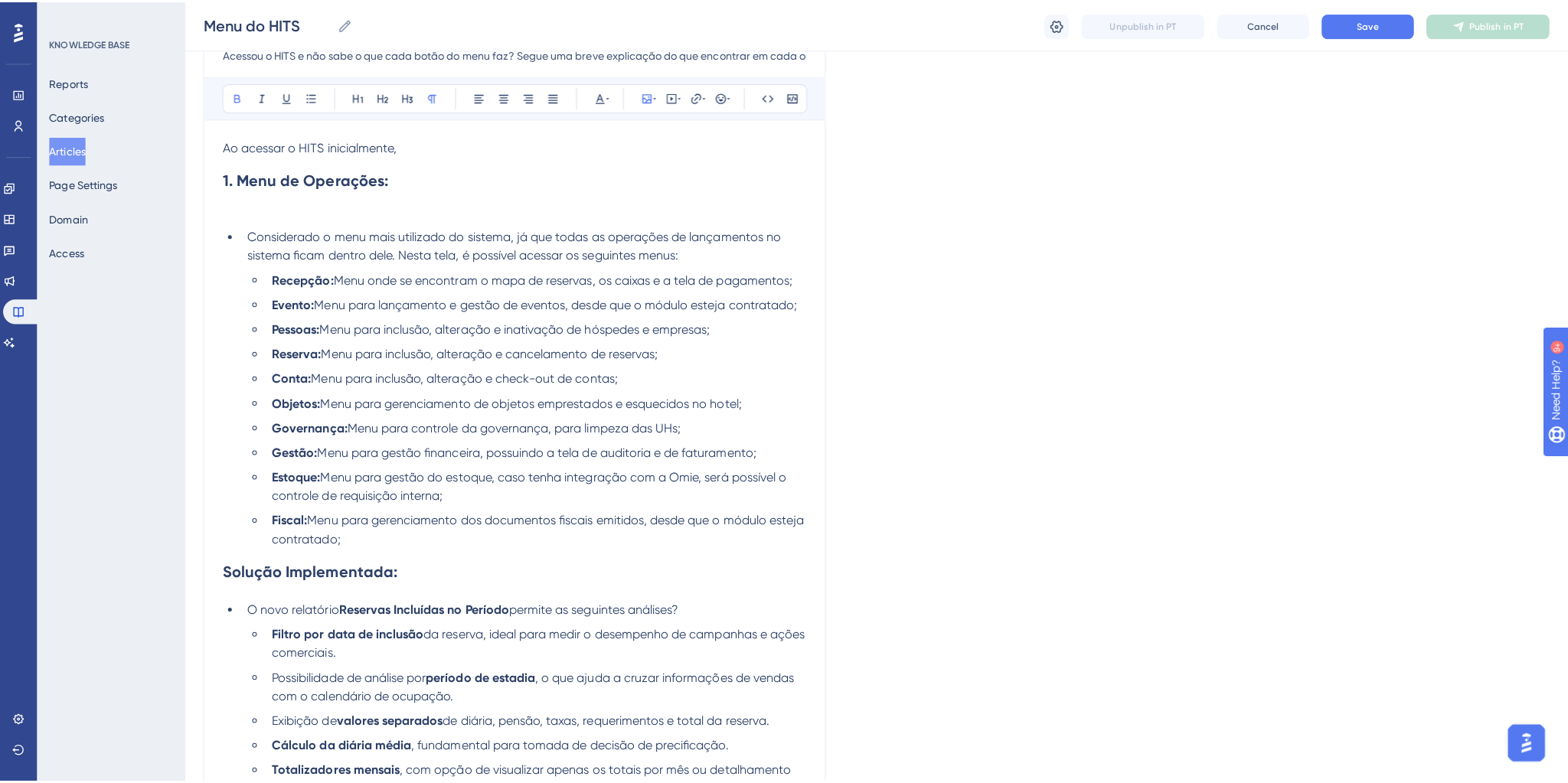
scroll to position [189, 0]
drag, startPoint x: 398, startPoint y: 179, endPoint x: 224, endPoint y: 178, distance: 174.0
click at [224, 178] on h2 "1. Menu de Operações:" at bounding box center [511, 178] width 580 height 46
copy strong "1. Menu de Operações:"
drag, startPoint x: 404, startPoint y: 573, endPoint x: 219, endPoint y: 578, distance: 185.1
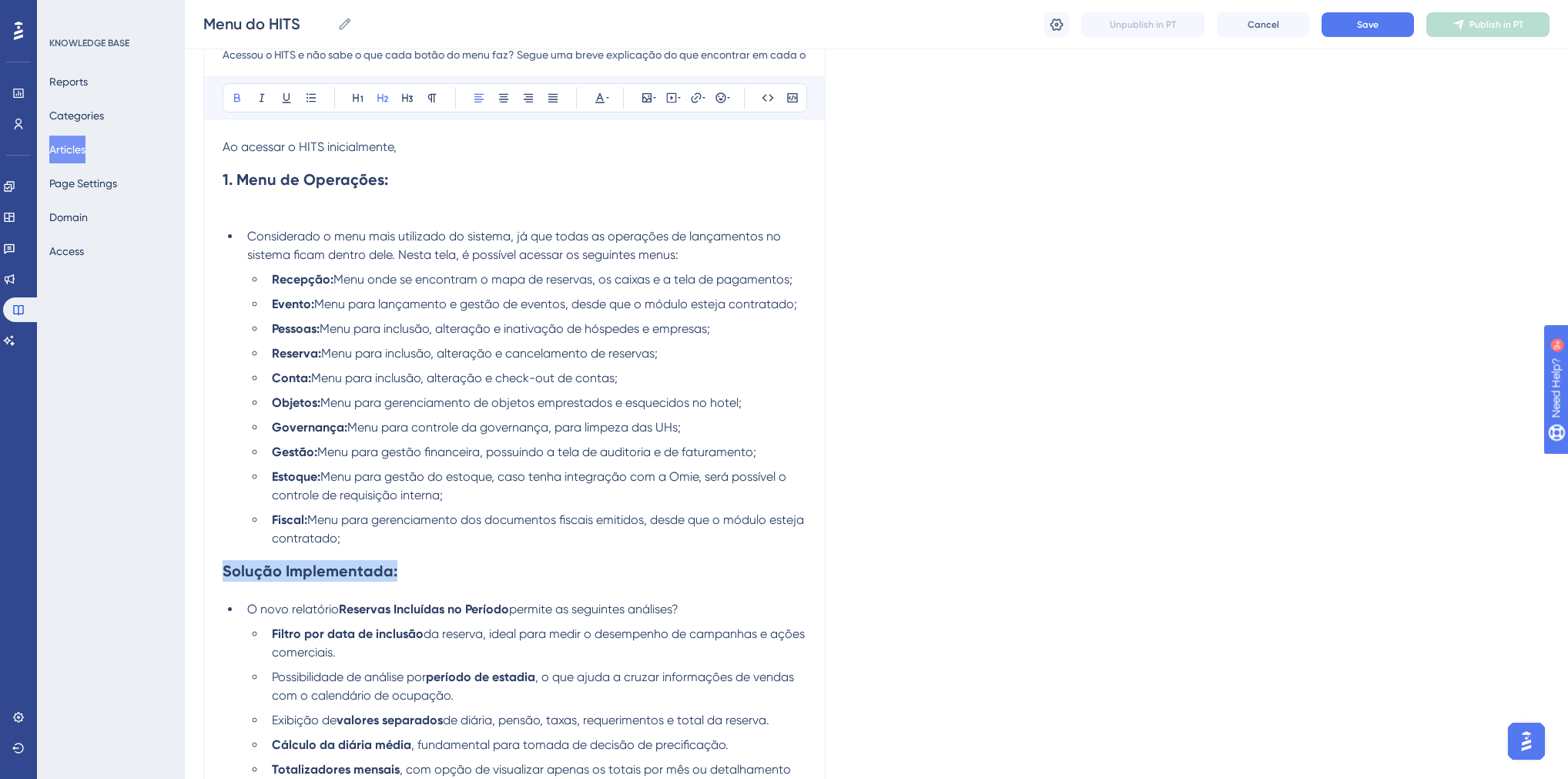
click at [220, 582] on div "Menu do HITS Acessou o HITS e não sabe o que cada botão do menu faz? Segue uma …" at bounding box center [514, 582] width 622 height 1199
click at [224, 577] on strong "1. Menu de Operações:" at bounding box center [305, 571] width 165 height 18
drag, startPoint x: 382, startPoint y: 576, endPoint x: 283, endPoint y: 578, distance: 99.0
click at [283, 578] on strong "2. Menu de Operações:" at bounding box center [307, 571] width 168 height 18
click at [247, 615] on span "O novo relatório" at bounding box center [292, 608] width 92 height 14
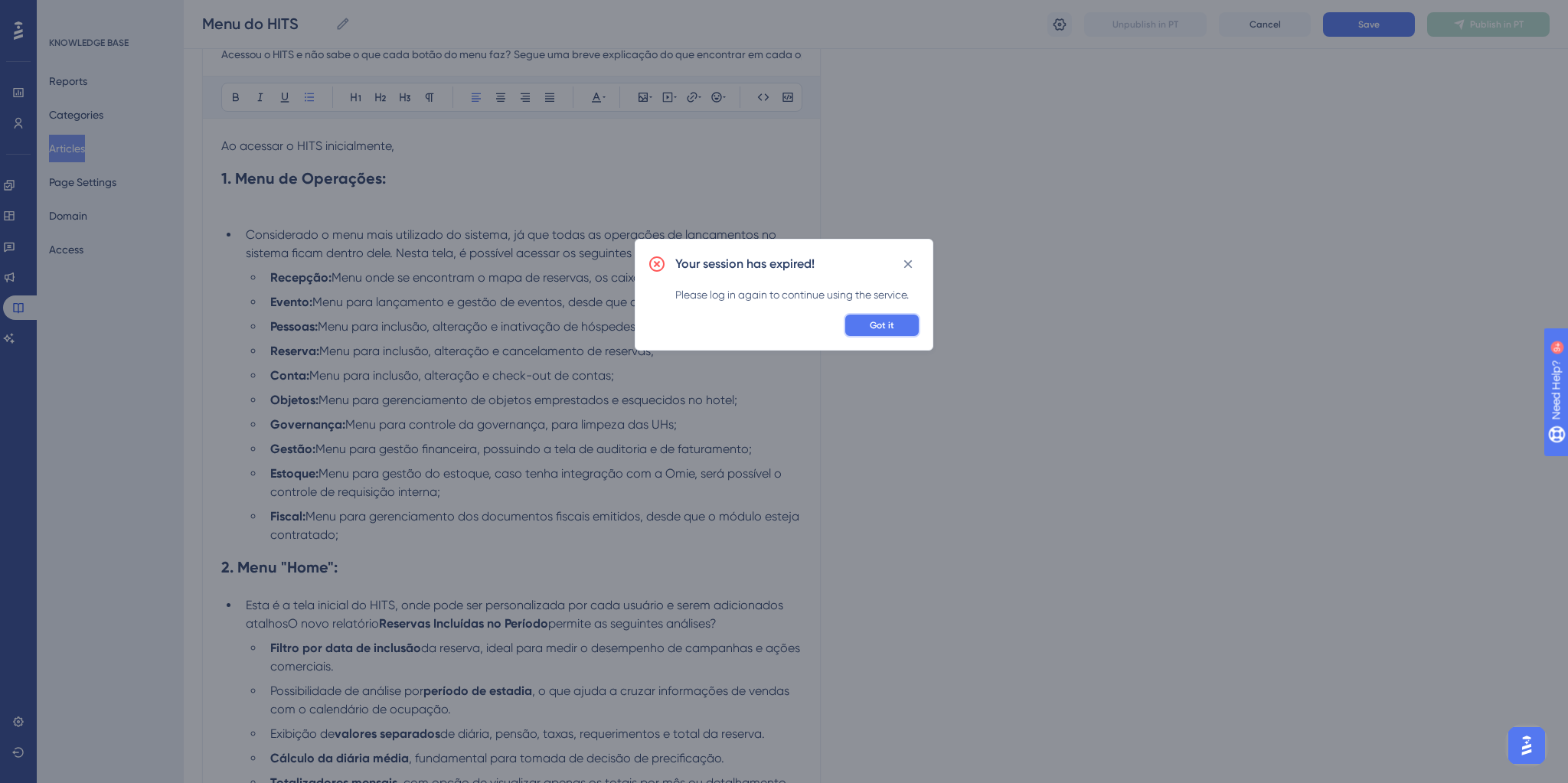
click at [869, 329] on button "Got it" at bounding box center [883, 325] width 77 height 24
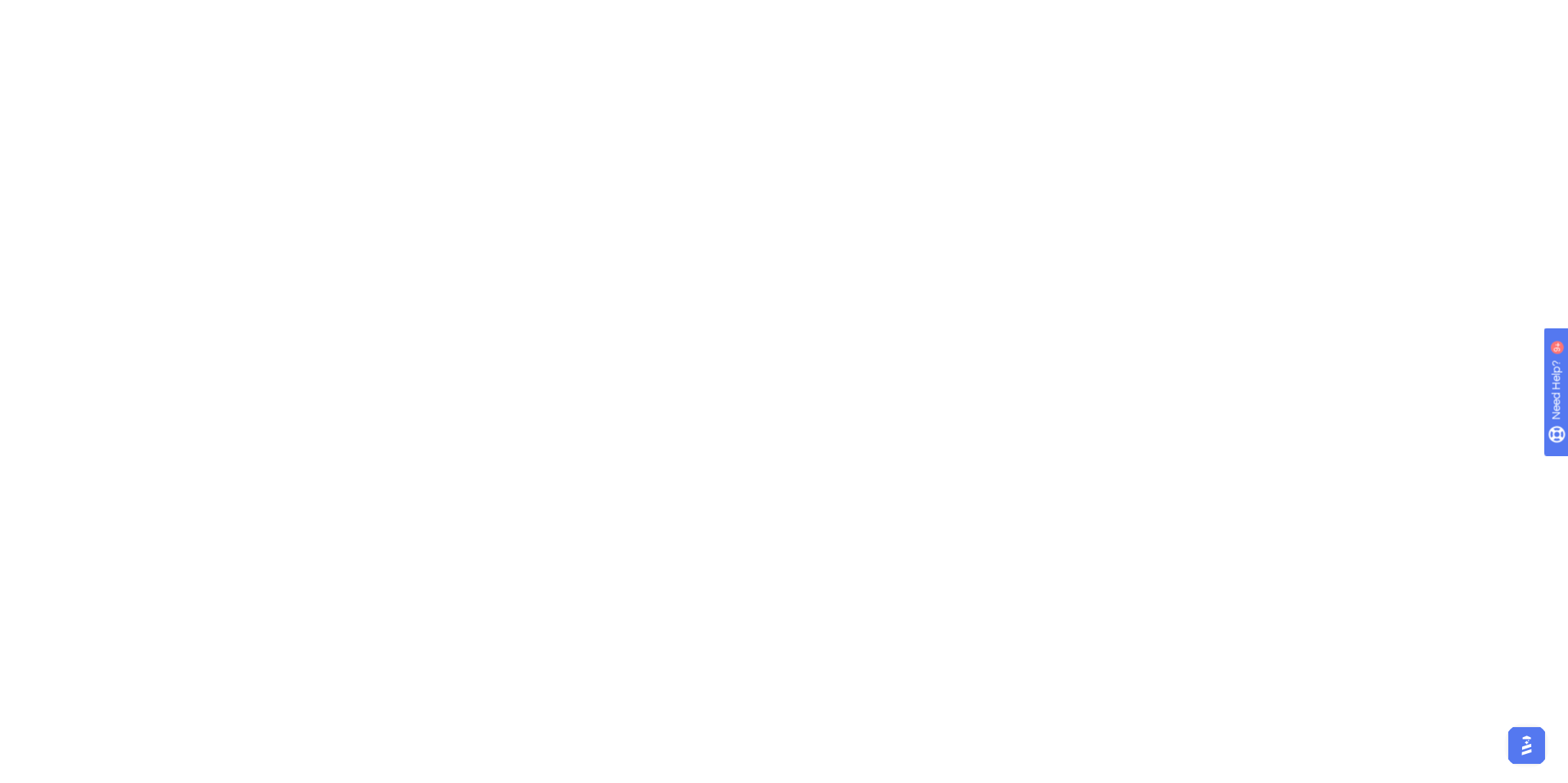
scroll to position [0, 0]
